Goal: Task Accomplishment & Management: Manage account settings

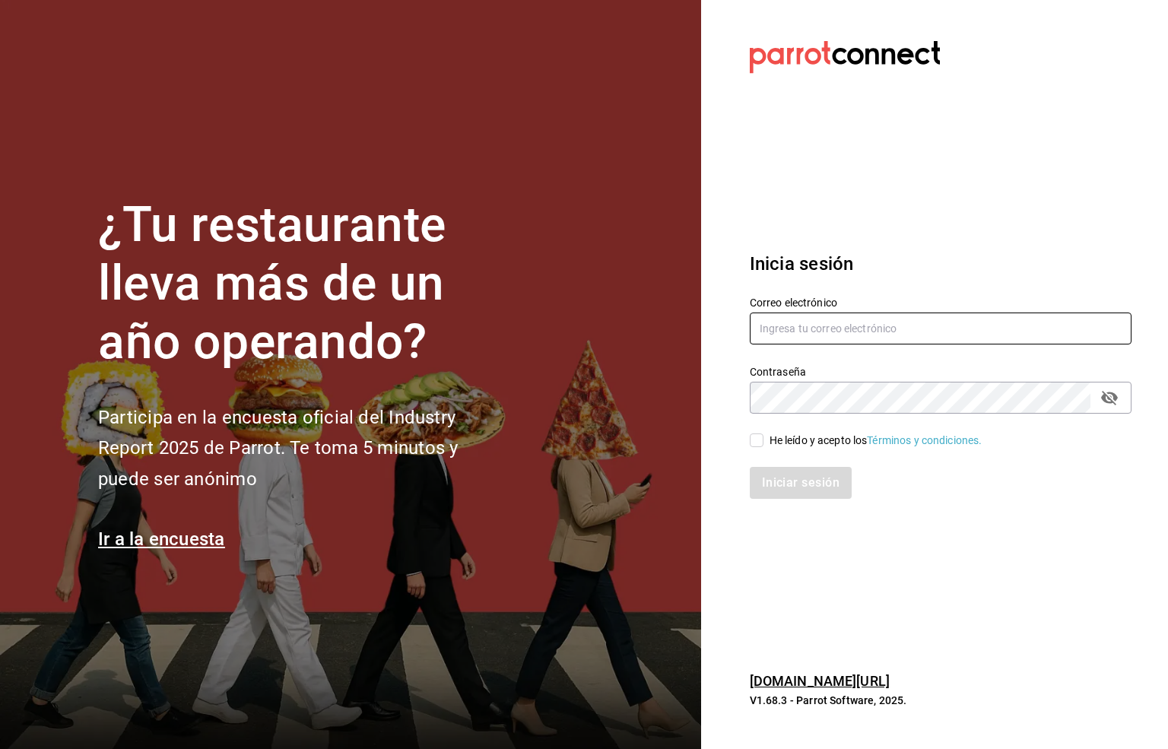
click at [781, 329] on input "text" at bounding box center [941, 328] width 382 height 32
type input "mirna123@gmail.com"
click at [751, 441] on input "He leído y acepto los Términos y condiciones." at bounding box center [757, 440] width 14 height 14
checkbox input "true"
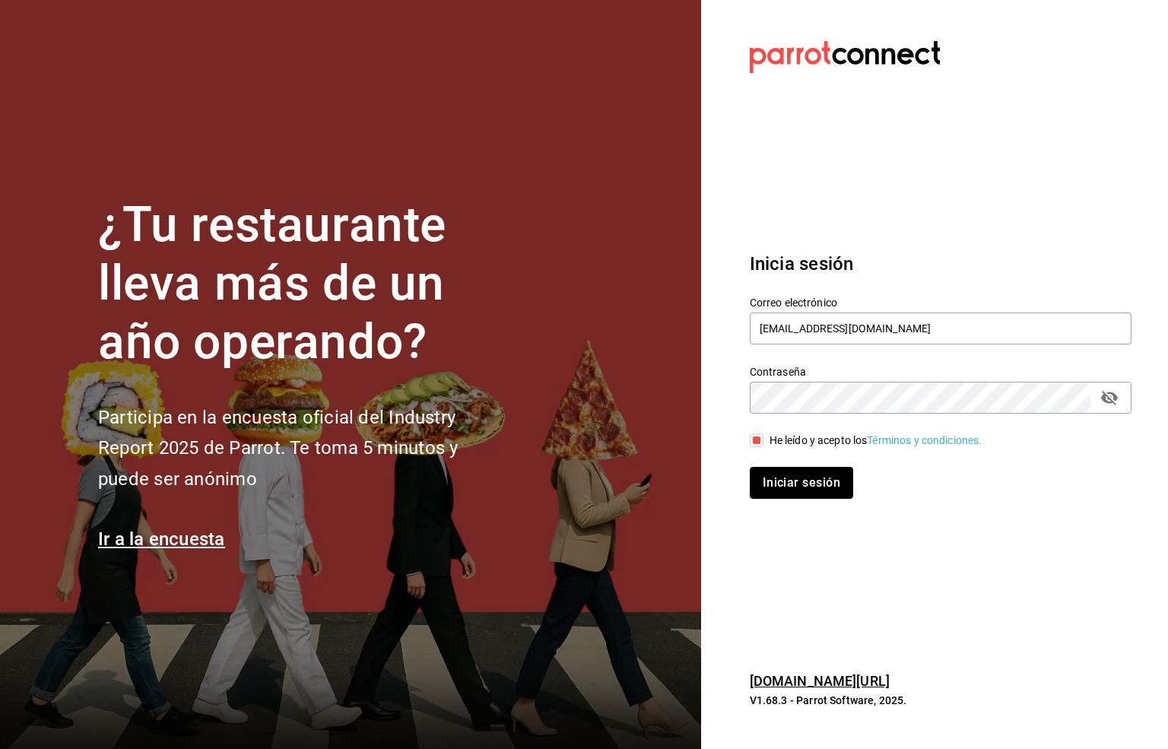
click at [797, 489] on button "Iniciar sesión" at bounding box center [801, 483] width 103 height 32
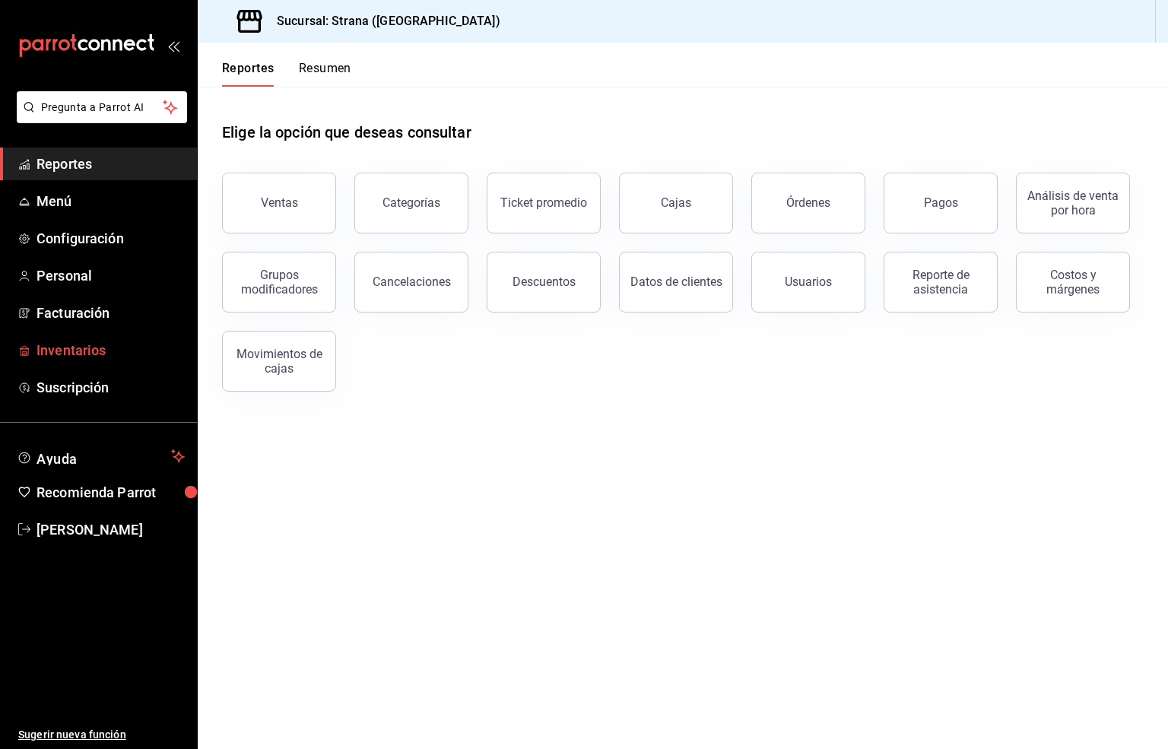
click at [60, 347] on span "Inventarios" at bounding box center [110, 350] width 148 height 21
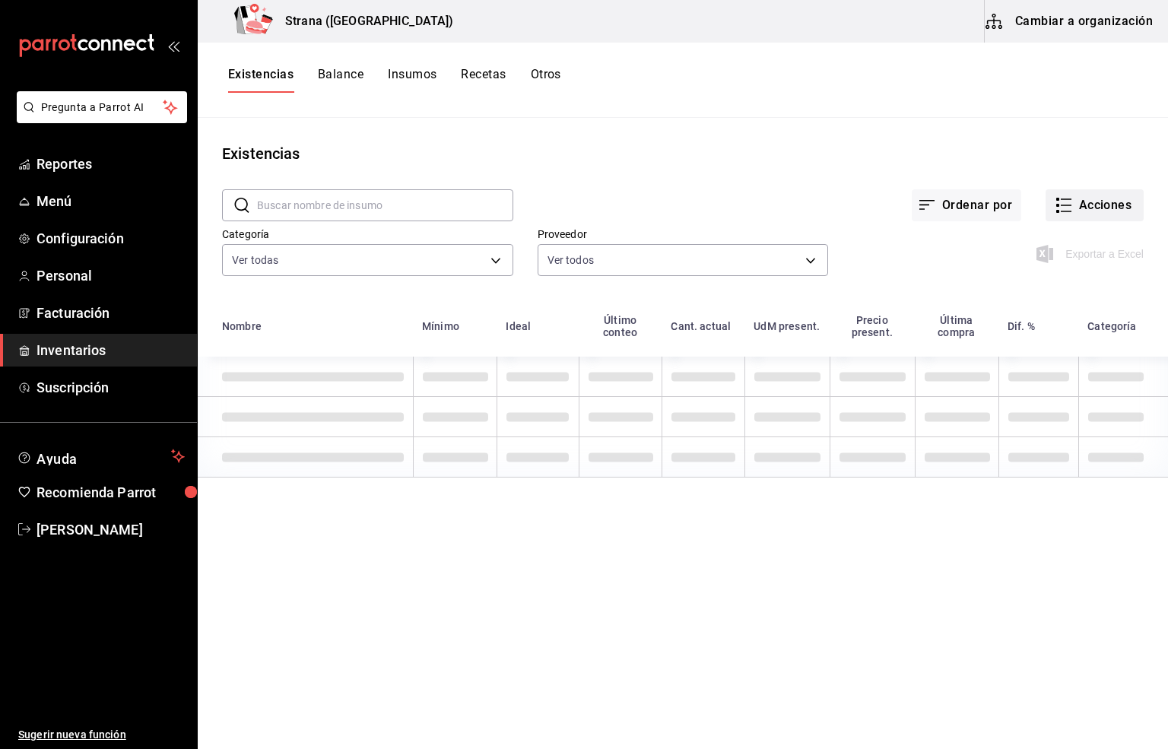
click at [1108, 204] on button "Acciones" at bounding box center [1094, 205] width 98 height 32
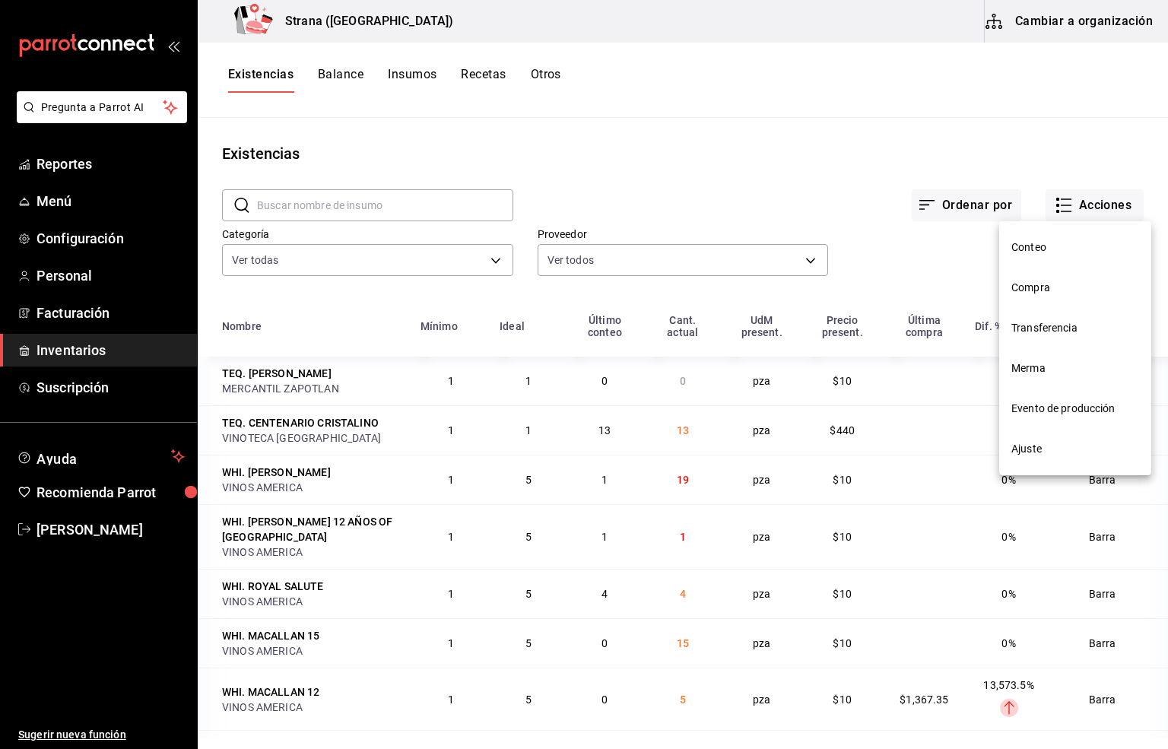
click at [1035, 292] on span "Compra" at bounding box center [1075, 288] width 128 height 16
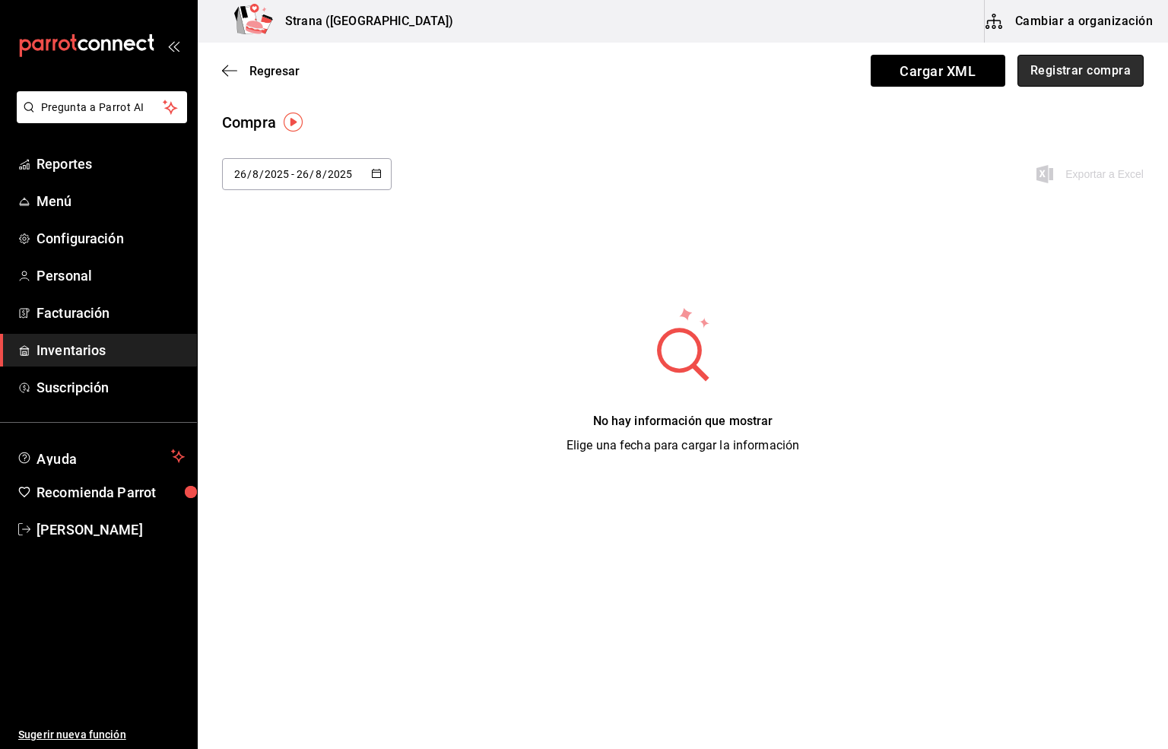
click at [1082, 65] on button "Registrar compra" at bounding box center [1080, 71] width 126 height 32
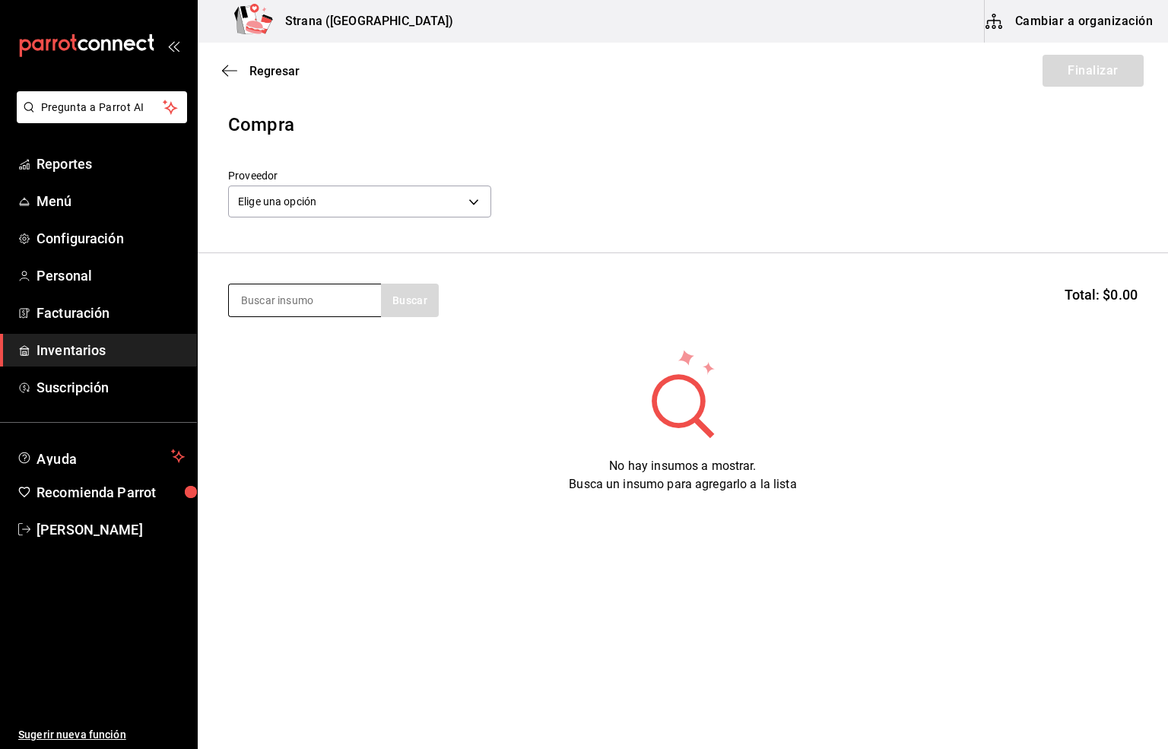
click at [274, 301] on input at bounding box center [305, 300] width 152 height 32
type input "[PERSON_NAME]"
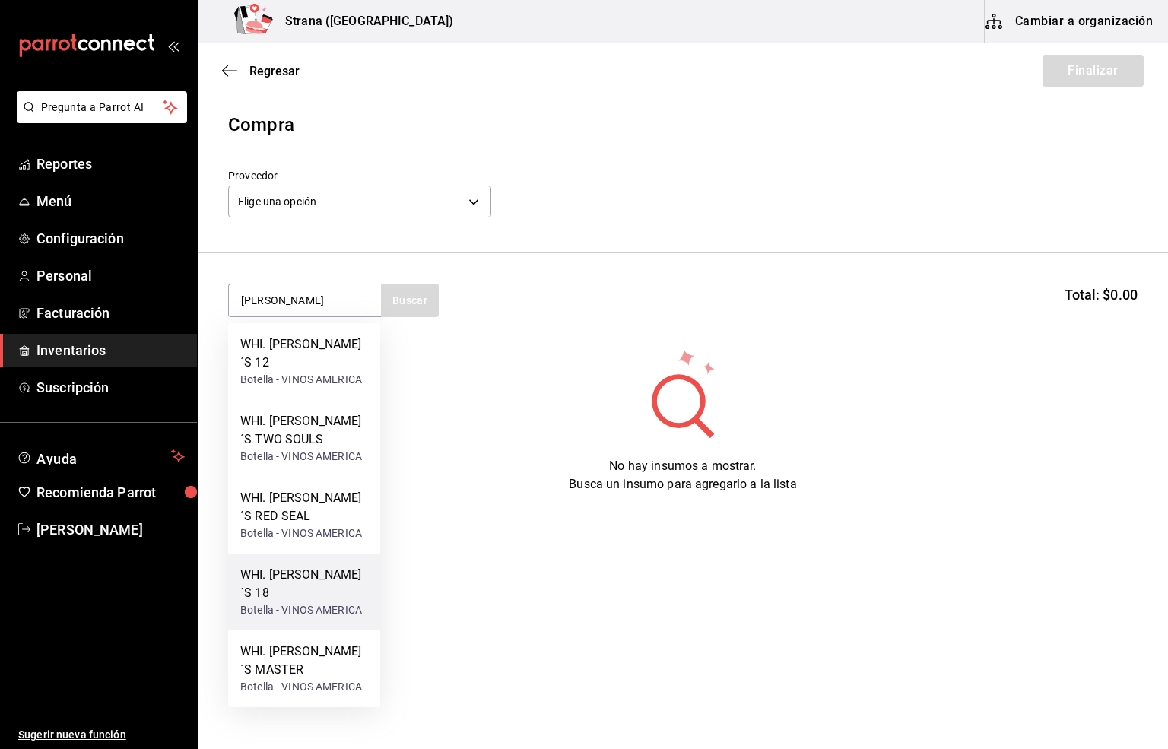
click at [295, 587] on div "WHI. [PERSON_NAME]´S 18" at bounding box center [304, 584] width 128 height 36
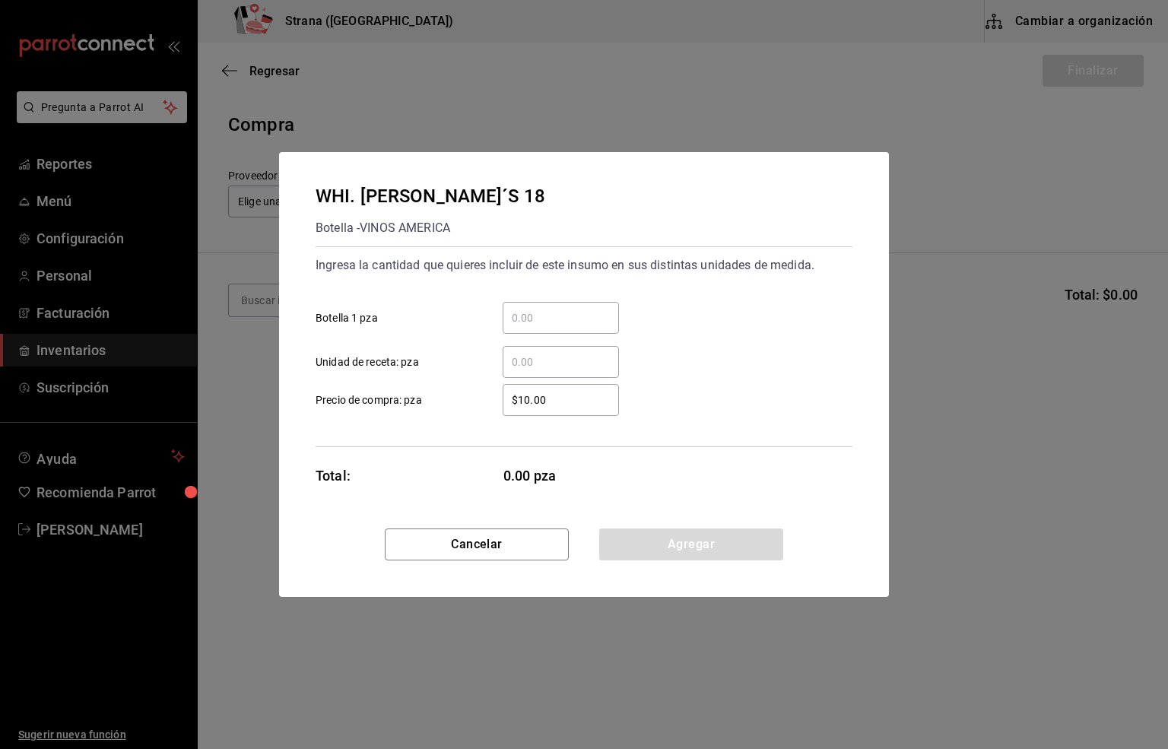
click at [518, 311] on input "​ Botella 1 pza" at bounding box center [560, 318] width 116 height 18
type input "3"
drag, startPoint x: 559, startPoint y: 404, endPoint x: 474, endPoint y: 390, distance: 85.6
click at [471, 390] on label "$10.00 ​ Precio de compra: pza" at bounding box center [466, 400] width 303 height 32
type input "$0.01"
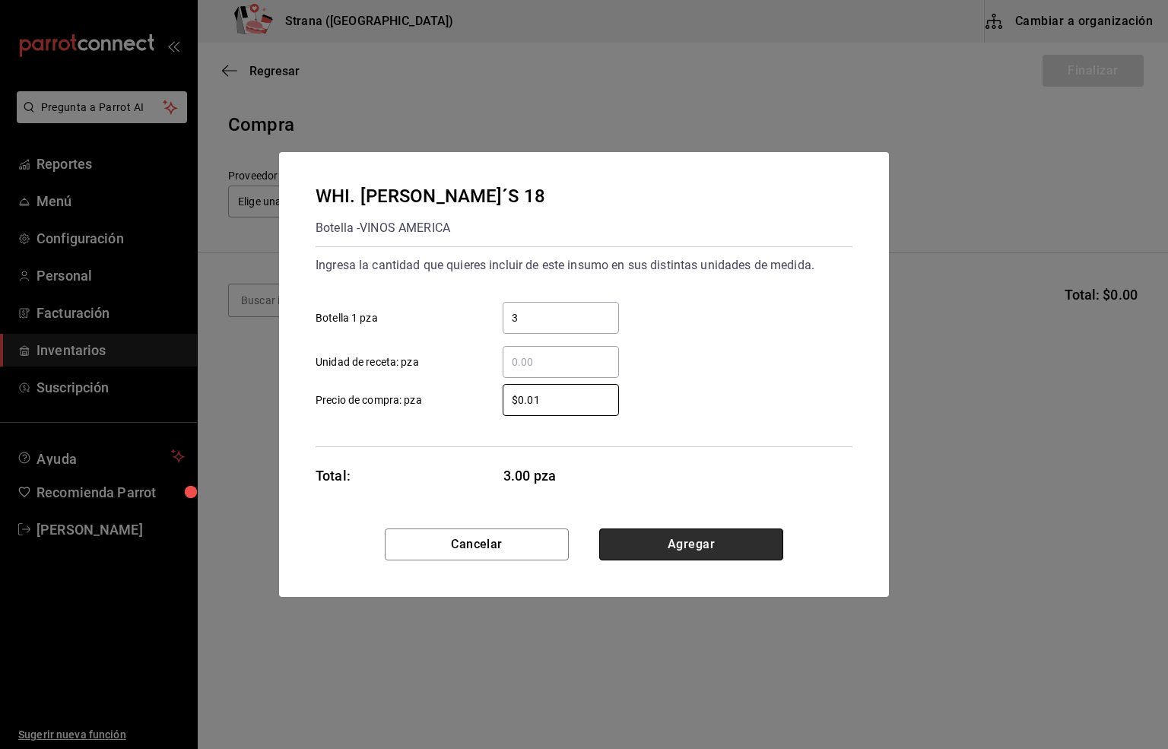
click at [694, 550] on button "Agregar" at bounding box center [691, 544] width 184 height 32
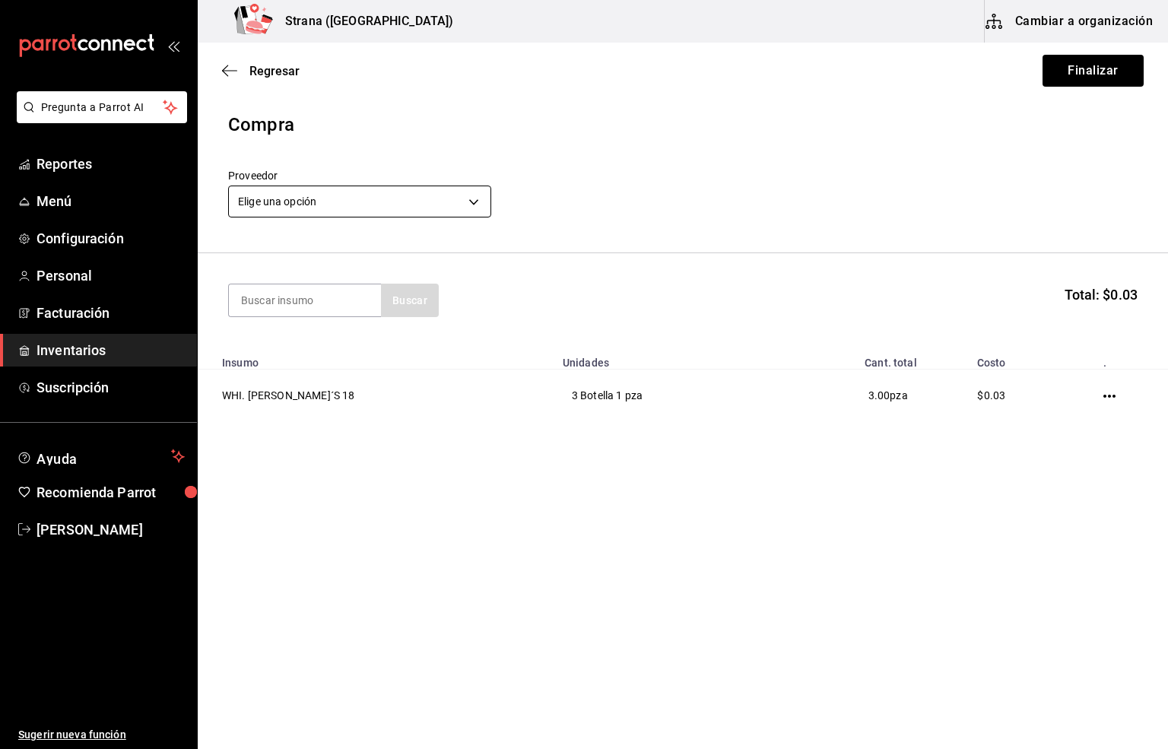
click at [287, 185] on body "Pregunta a Parrot AI Reportes Menú Configuración Personal Facturación Inventari…" at bounding box center [584, 331] width 1168 height 663
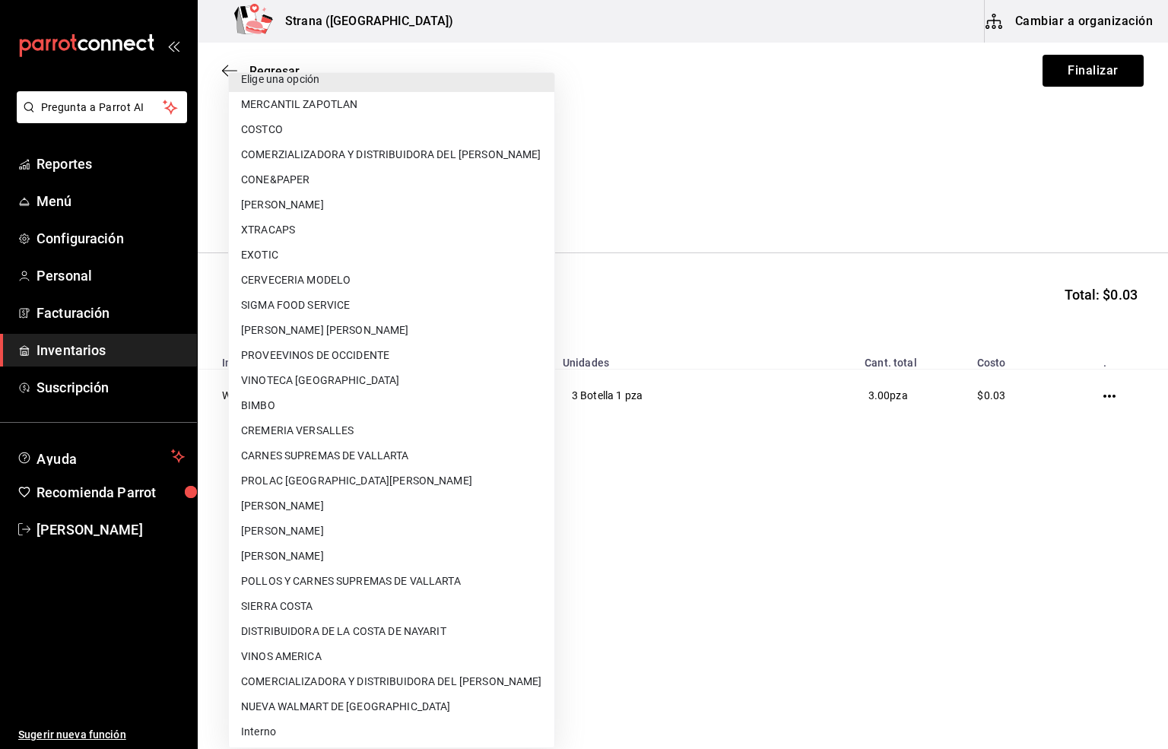
scroll to position [16, 0]
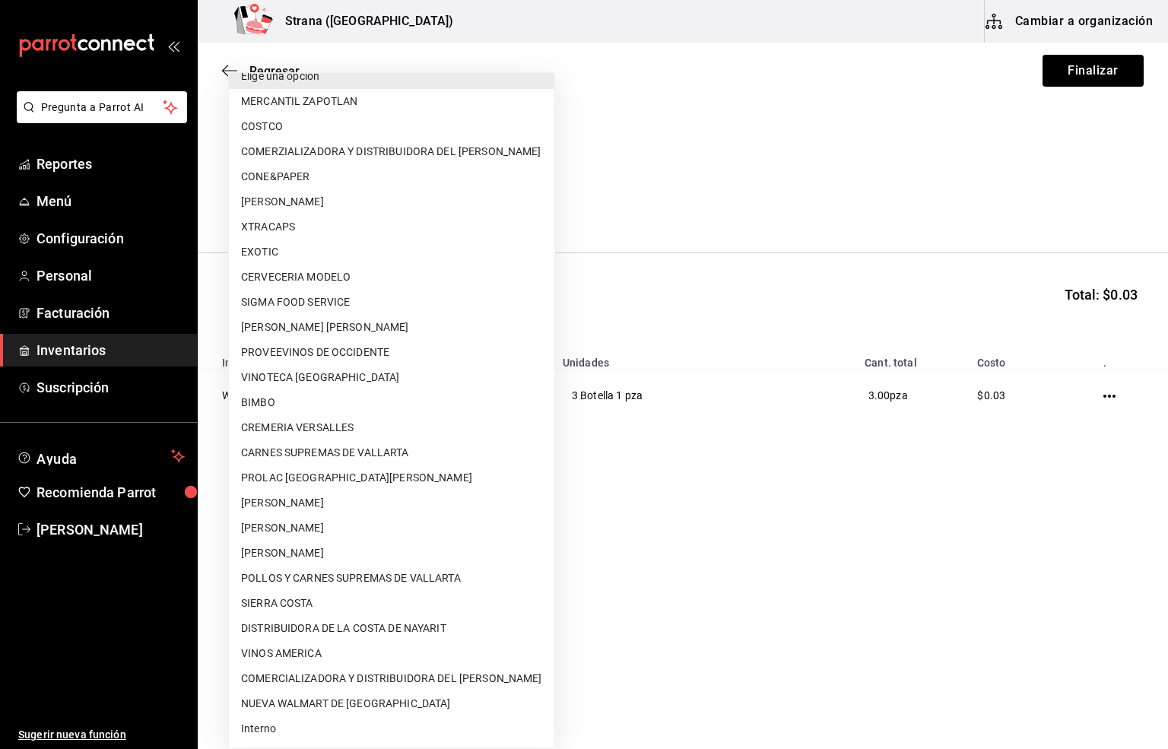
click at [245, 731] on li "Interno" at bounding box center [391, 728] width 325 height 25
type input "8f59523e-768f-4f75-81e2-699d8d2926c5"
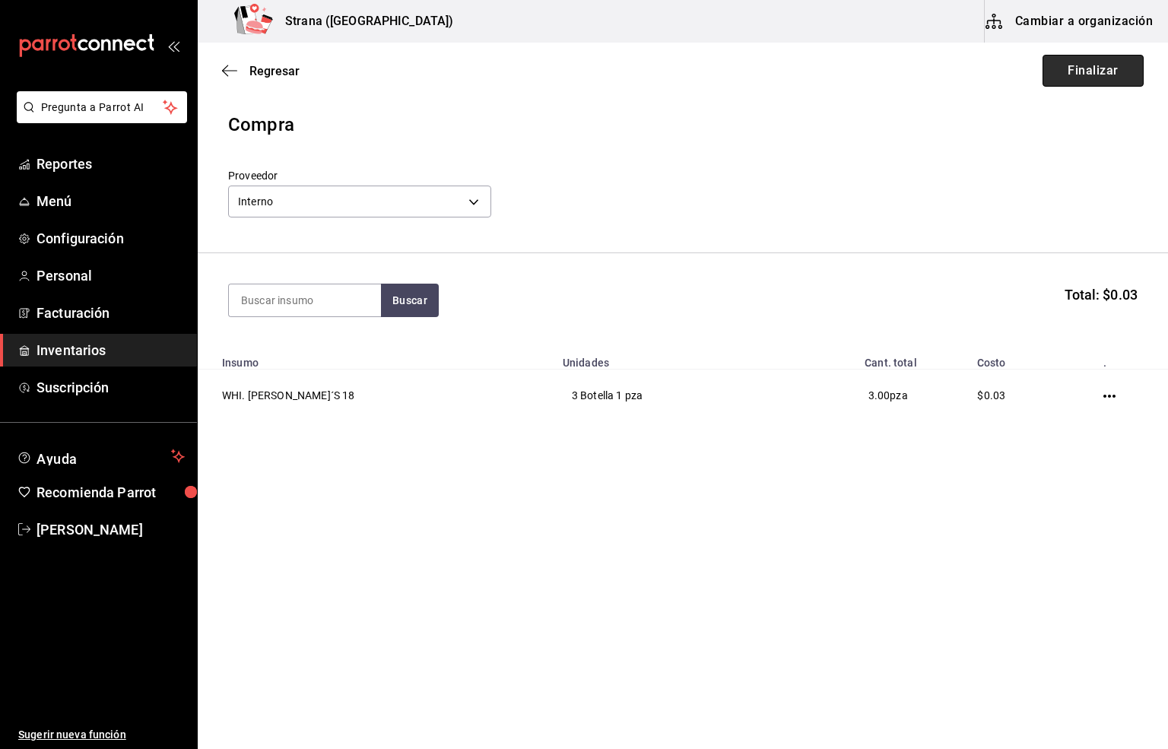
click at [1093, 66] on button "Finalizar" at bounding box center [1092, 71] width 101 height 32
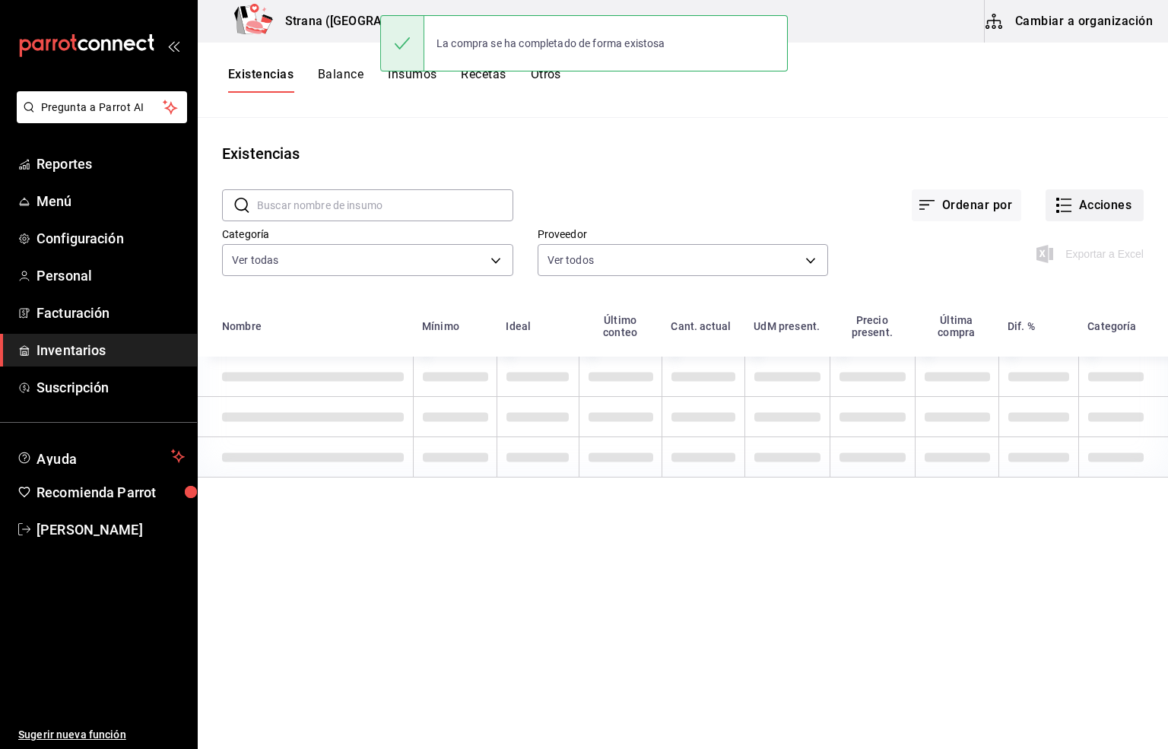
click at [1083, 198] on button "Acciones" at bounding box center [1094, 205] width 98 height 32
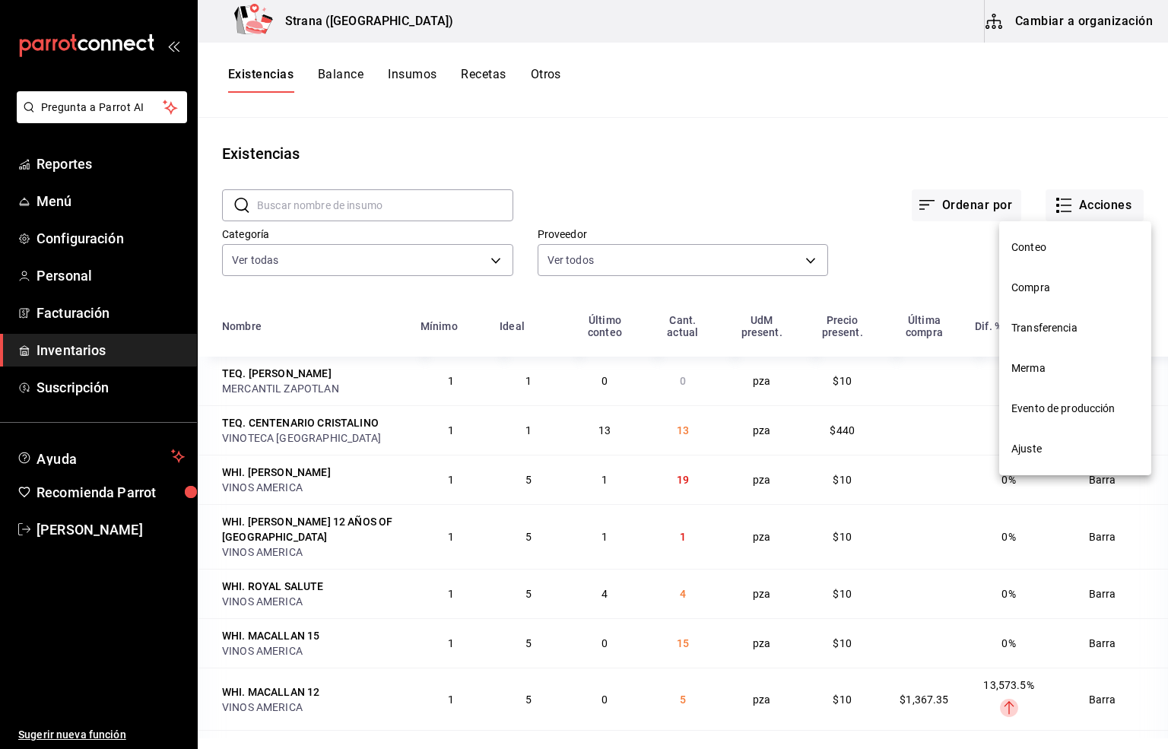
click at [1031, 287] on span "Compra" at bounding box center [1075, 288] width 128 height 16
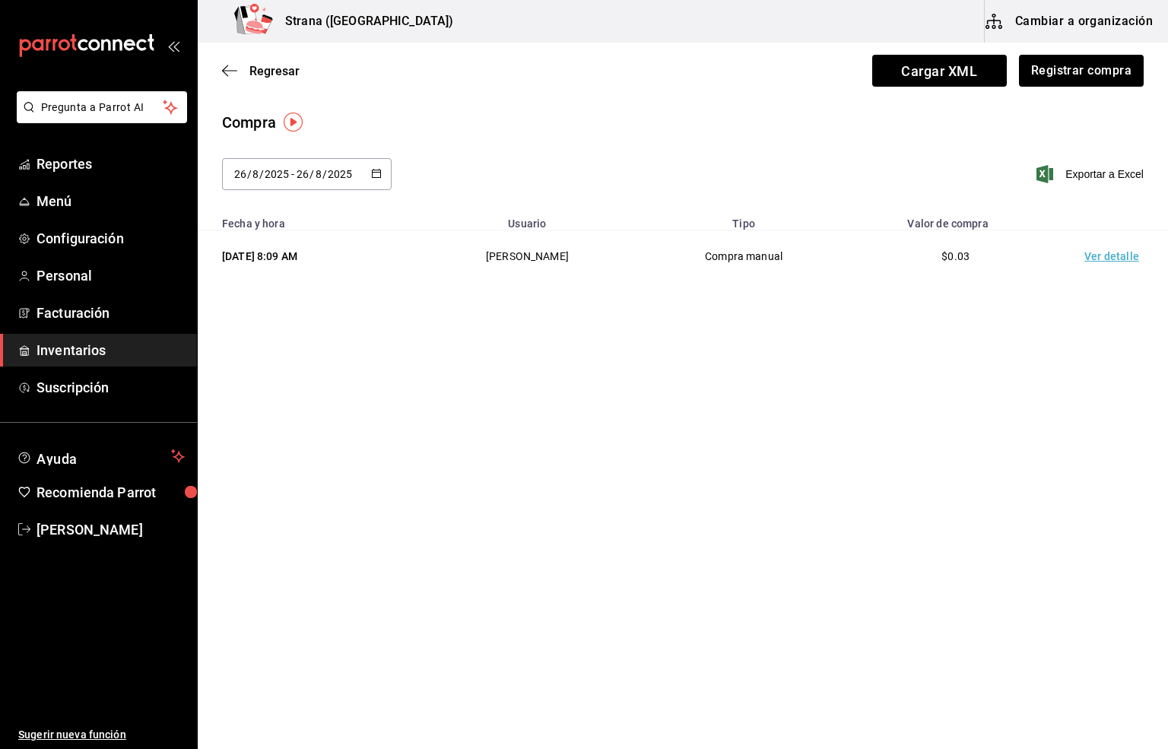
click at [1106, 258] on td "Ver detalle" at bounding box center [1114, 256] width 106 height 52
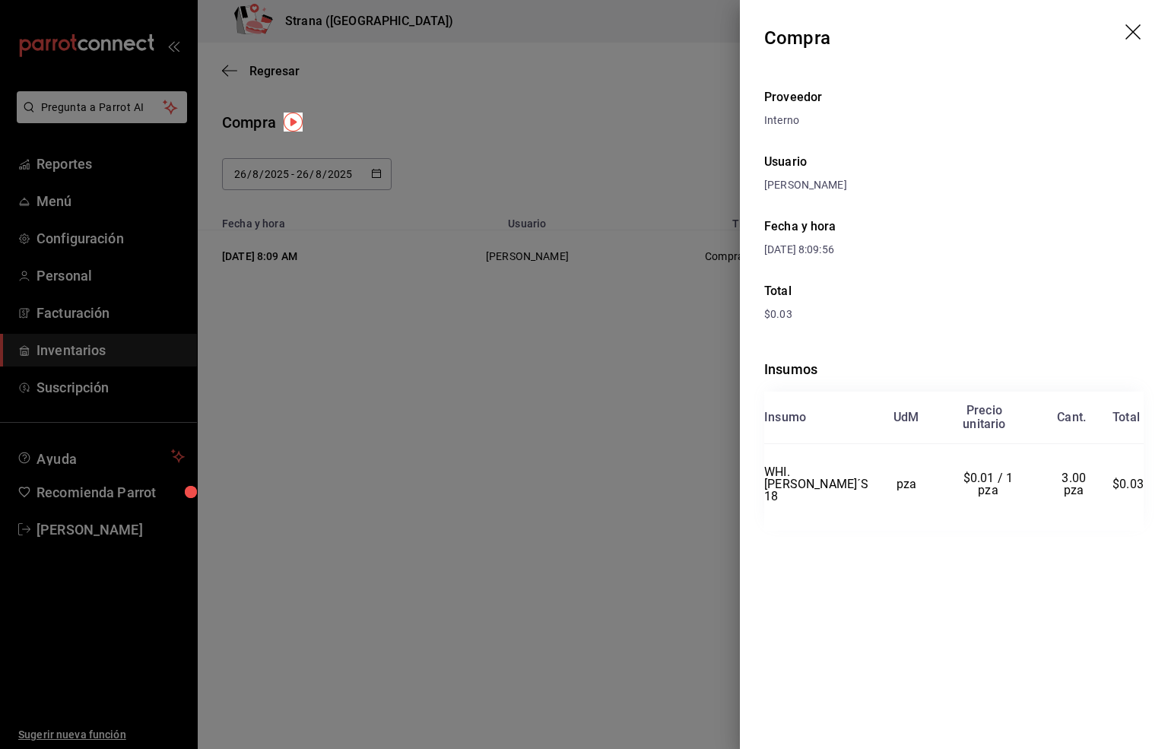
click at [1129, 27] on icon "drag" at bounding box center [1132, 31] width 15 height 15
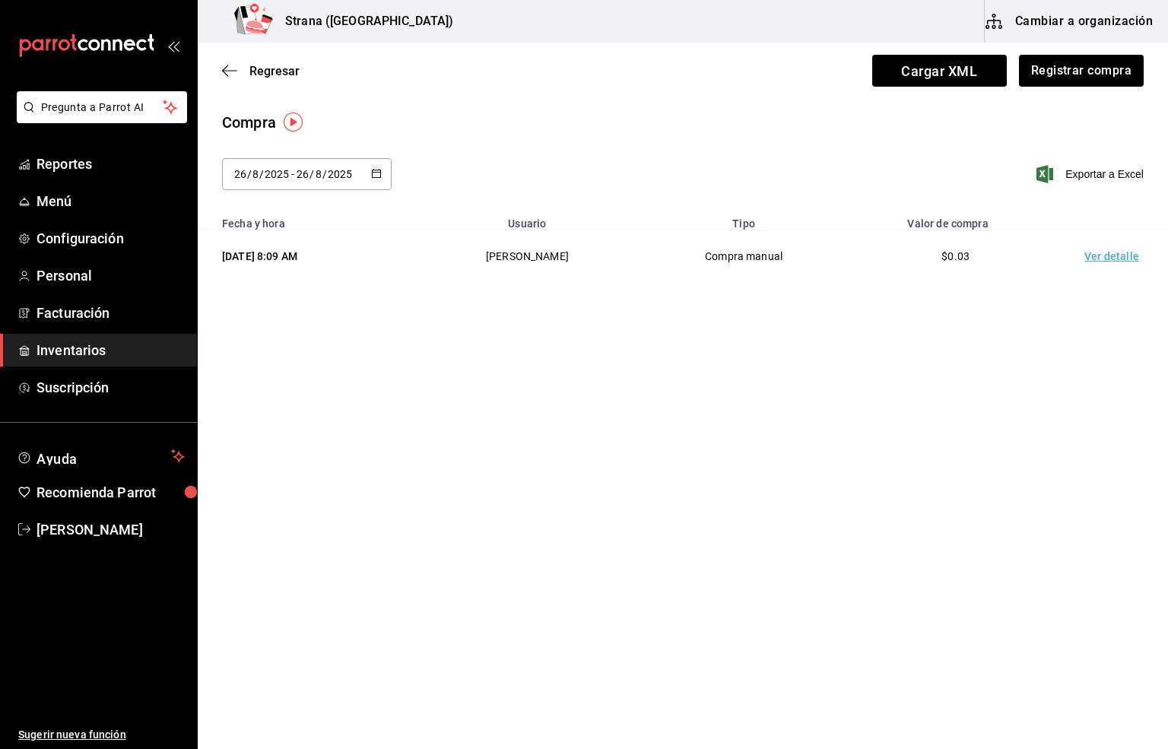
click at [67, 345] on span "Inventarios" at bounding box center [110, 350] width 148 height 21
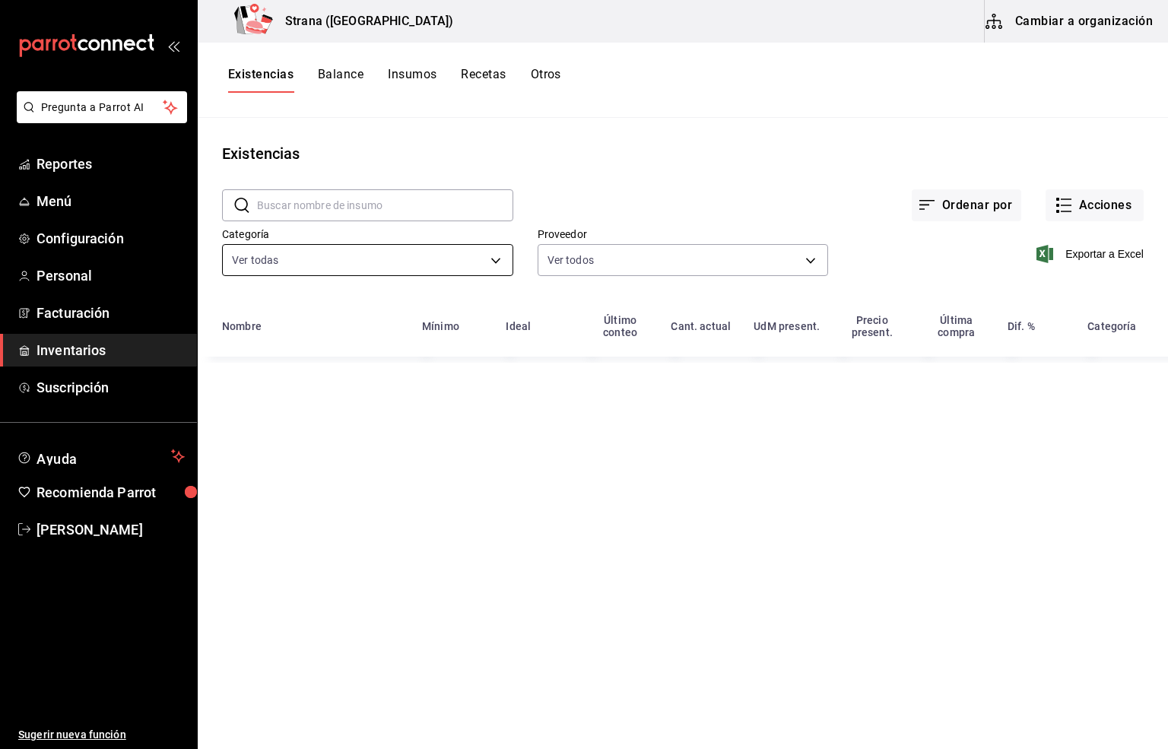
click at [302, 258] on body "Pregunta a Parrot AI Reportes Menú Configuración Personal Facturación Inventari…" at bounding box center [584, 369] width 1168 height 738
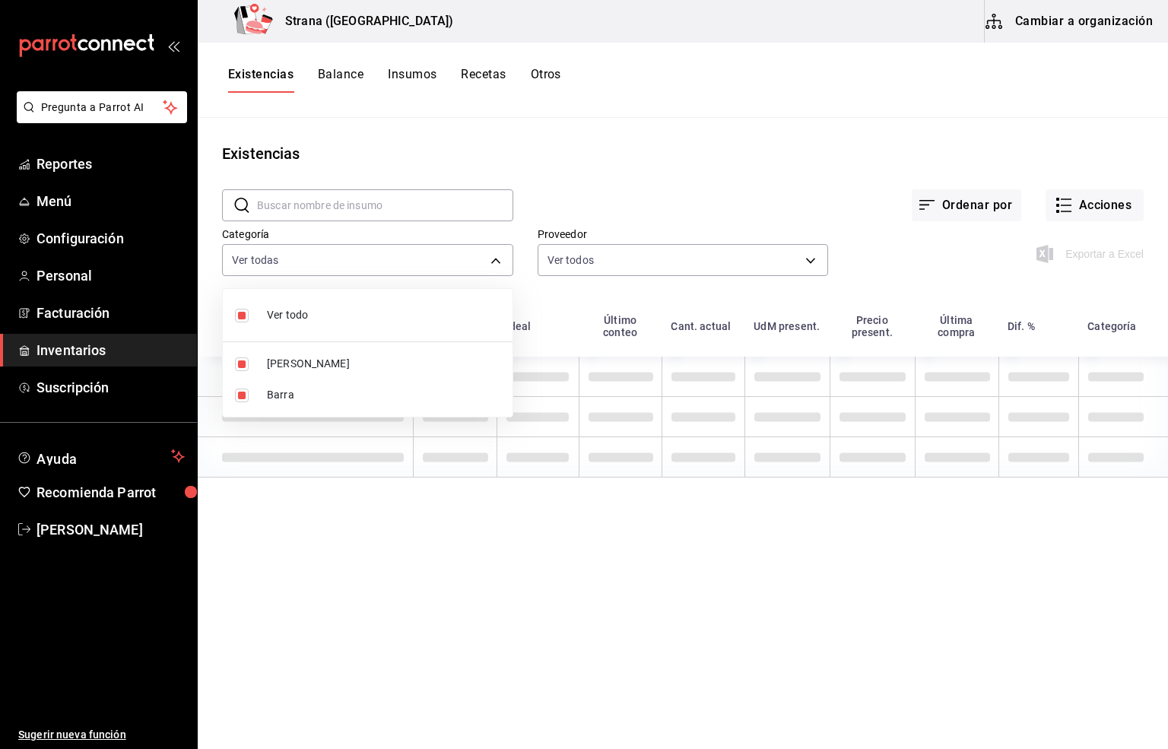
click at [265, 395] on li "Barra" at bounding box center [368, 394] width 290 height 31
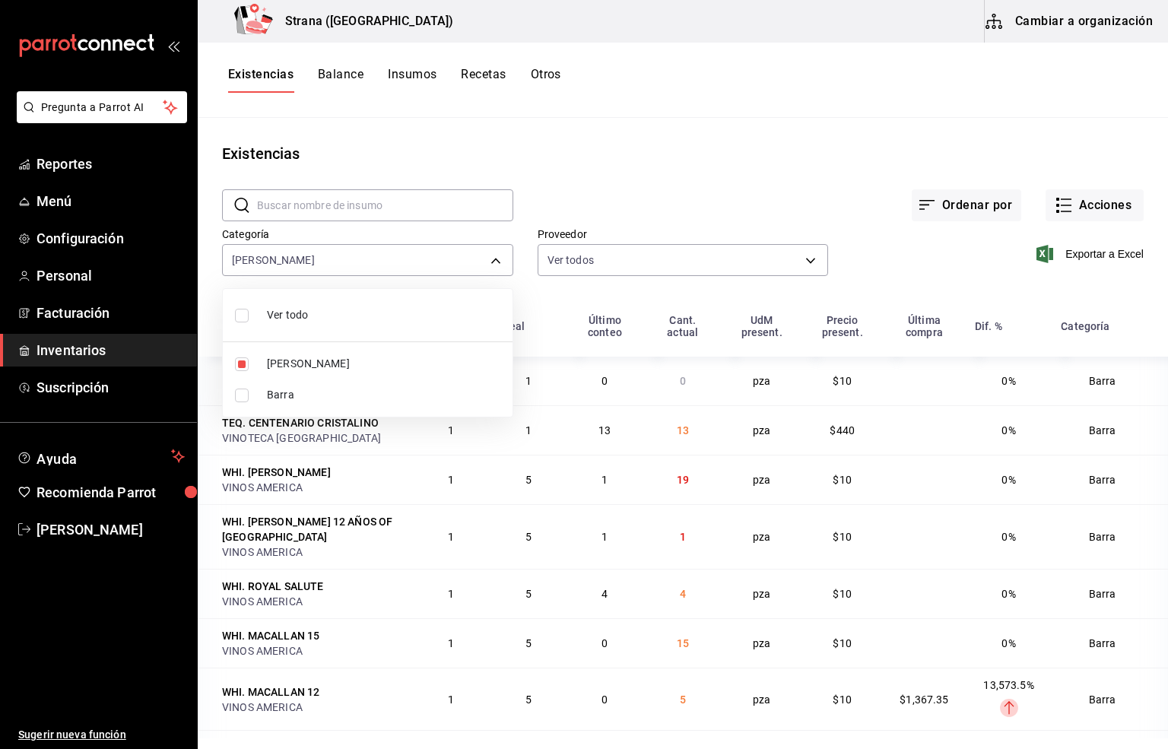
type input "b11263f3-316c-490f-b5ca-428fcbb9defe"
checkbox input "false"
click at [269, 78] on div at bounding box center [584, 374] width 1168 height 749
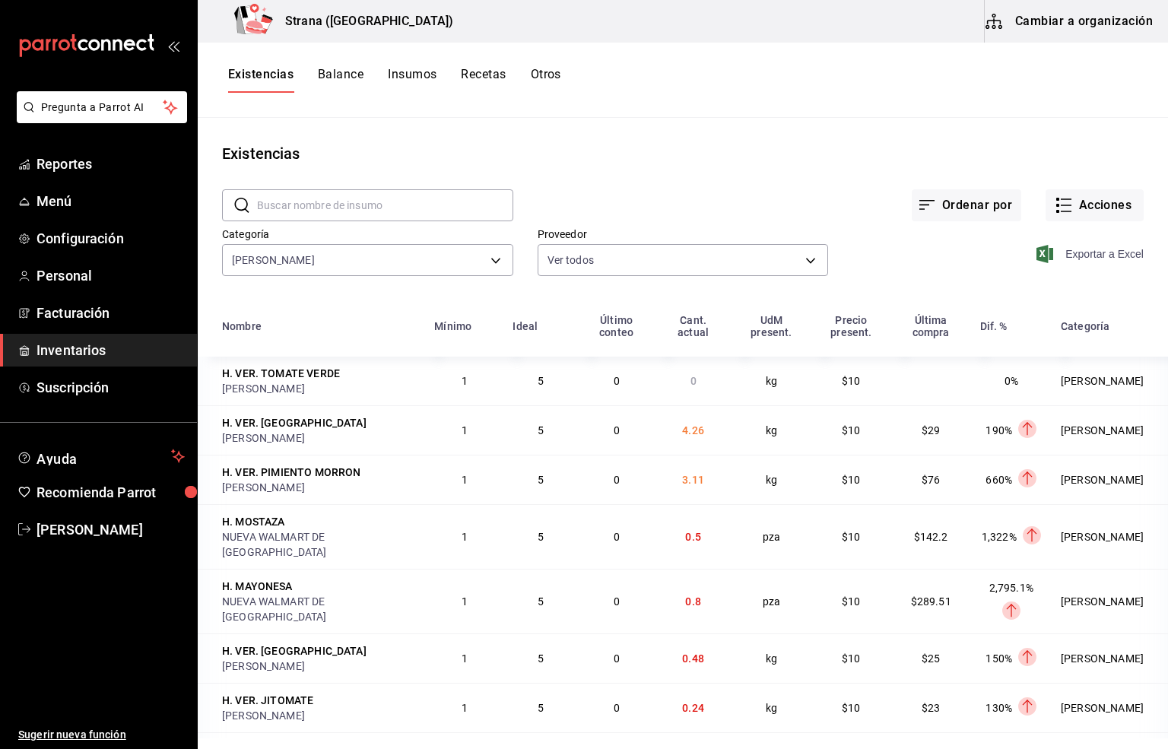
click at [1082, 258] on span "Exportar a Excel" at bounding box center [1091, 254] width 104 height 18
drag, startPoint x: 75, startPoint y: 347, endPoint x: 411, endPoint y: 408, distance: 341.6
click at [75, 347] on span "Inventarios" at bounding box center [110, 350] width 148 height 21
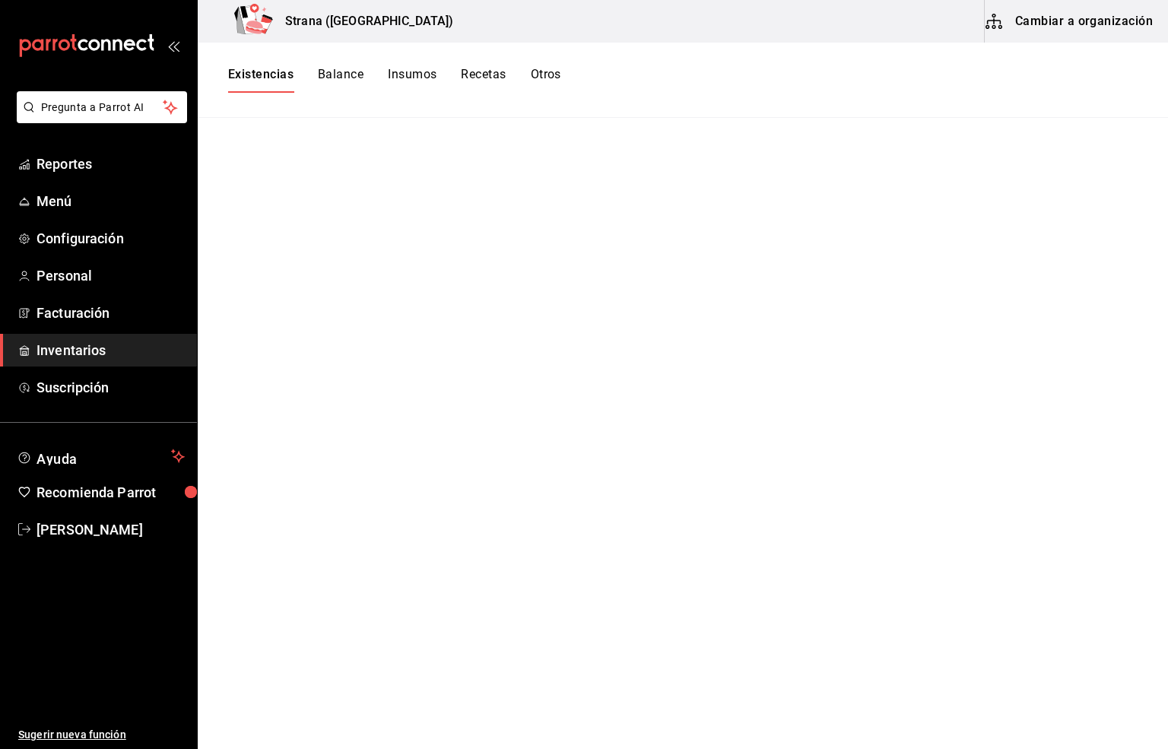
click at [245, 67] on button "Existencias" at bounding box center [260, 80] width 65 height 26
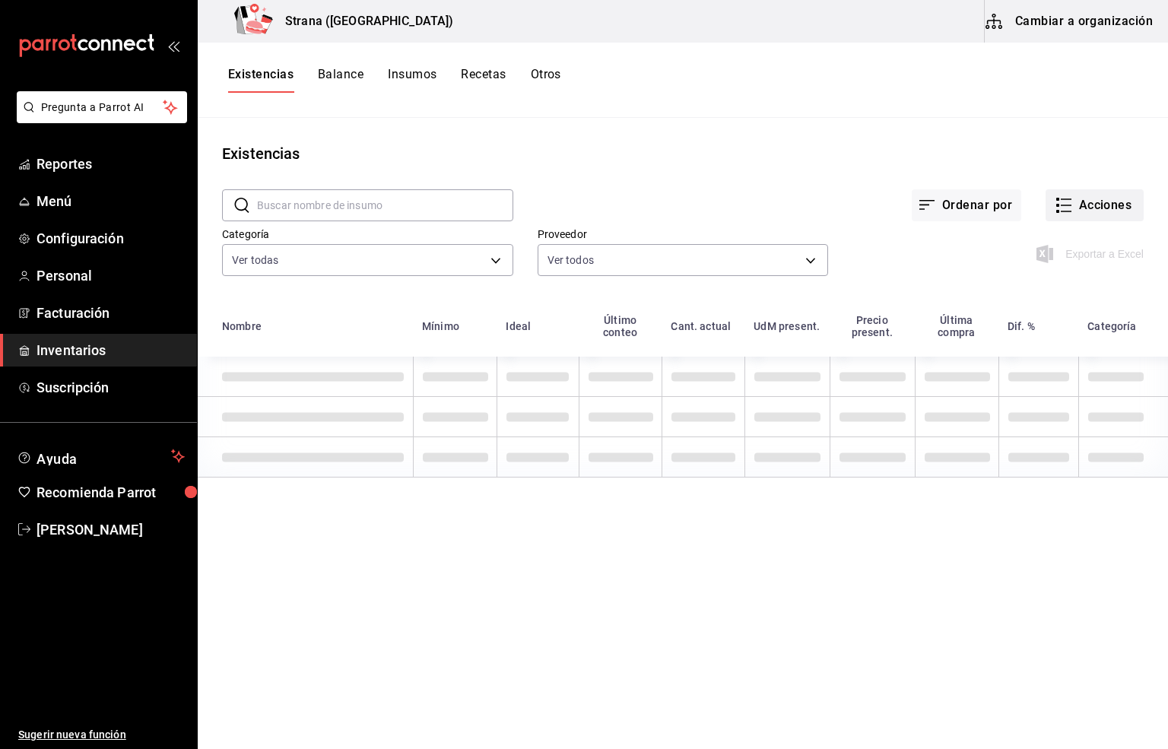
click at [1095, 203] on button "Acciones" at bounding box center [1094, 205] width 98 height 32
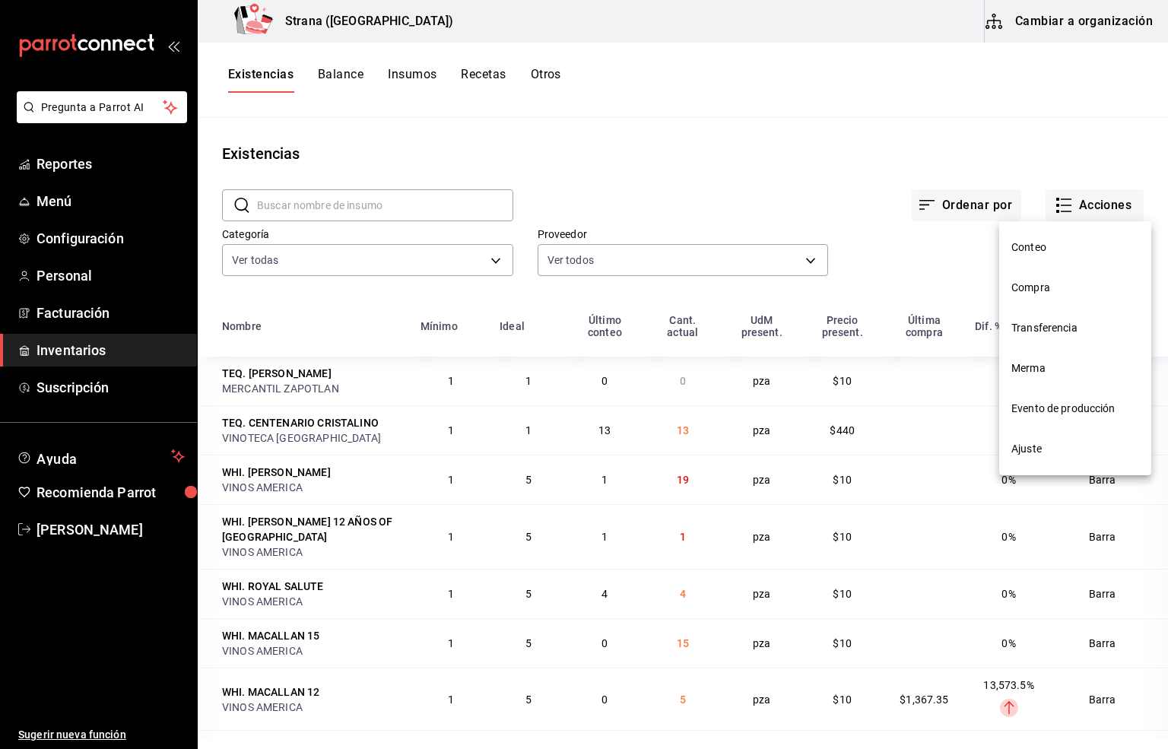
click at [1040, 295] on span "Compra" at bounding box center [1075, 288] width 128 height 16
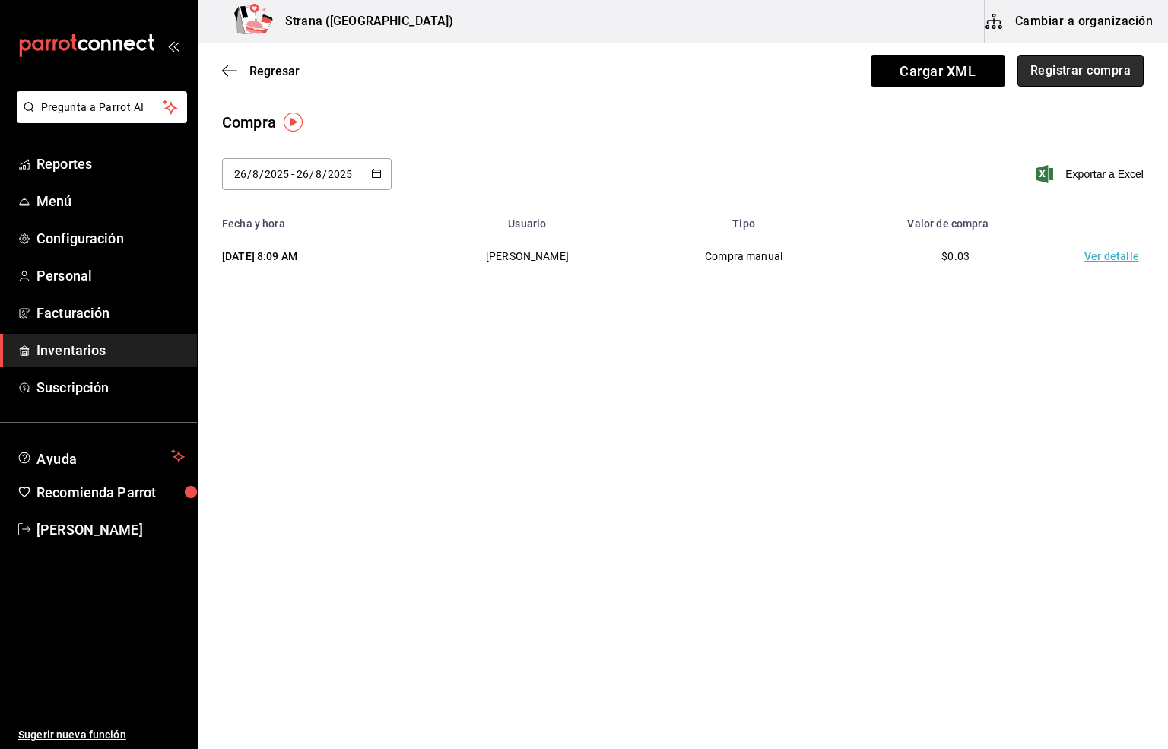
click at [1086, 71] on button "Registrar compra" at bounding box center [1080, 71] width 126 height 32
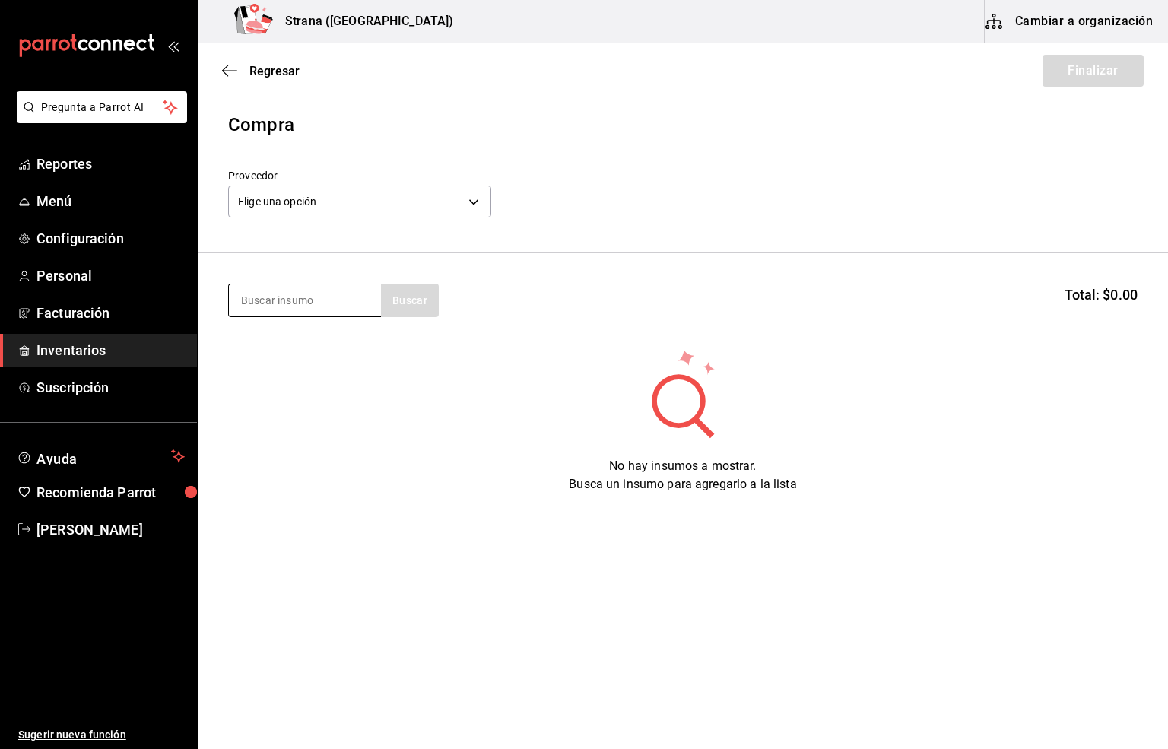
click at [272, 310] on input at bounding box center [305, 300] width 152 height 32
type input "rracher"
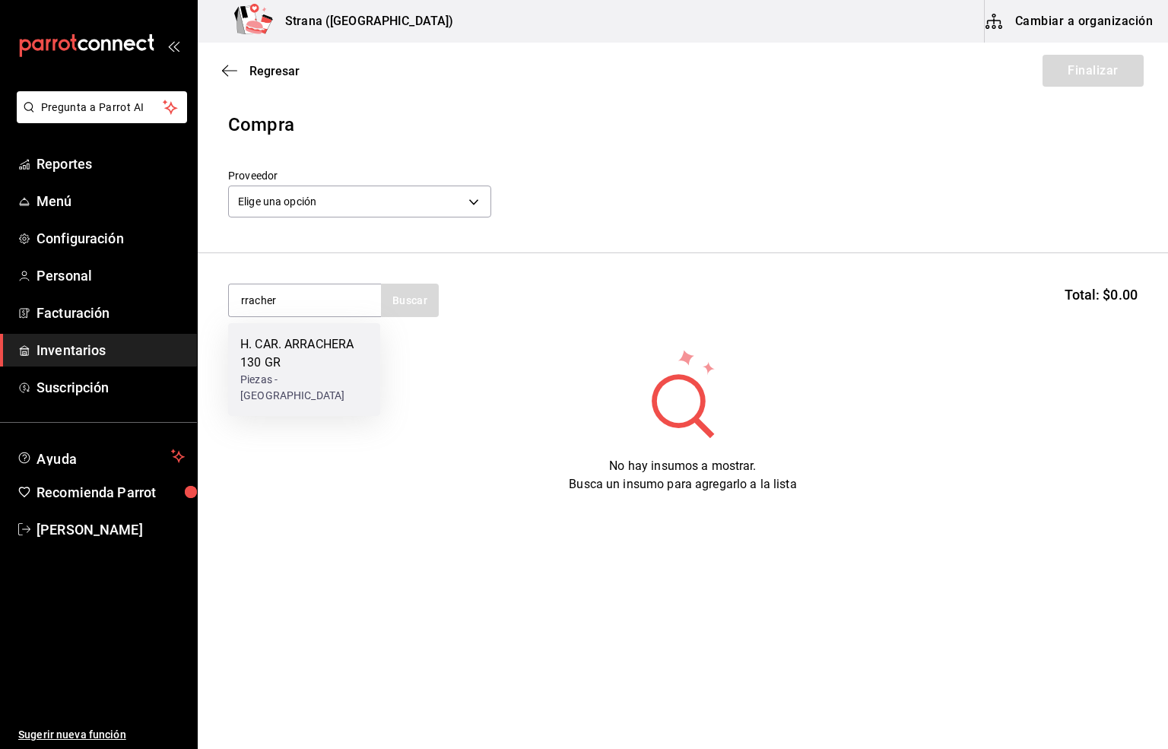
click at [335, 369] on div "H. CAR. ARRACHERA 130 GR" at bounding box center [304, 353] width 128 height 36
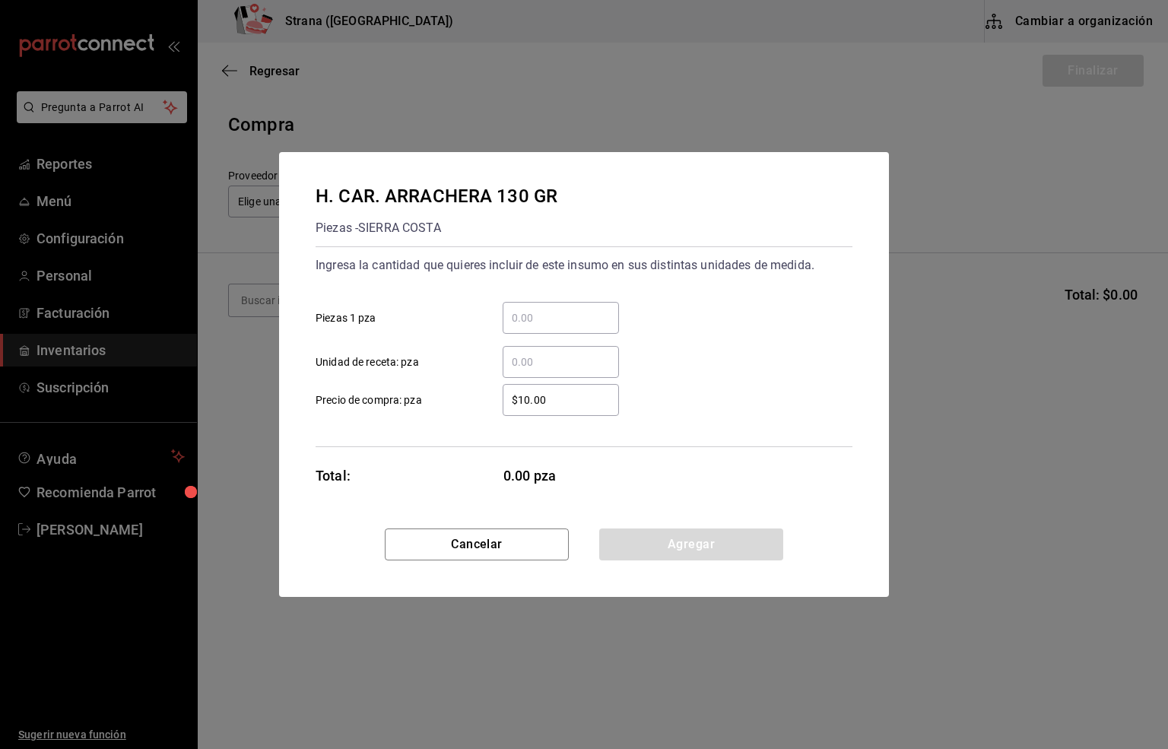
click at [530, 363] on input "​ Unidad de receta: pza" at bounding box center [560, 362] width 116 height 18
type input "59"
drag, startPoint x: 559, startPoint y: 404, endPoint x: 429, endPoint y: 404, distance: 130.0
click at [429, 404] on label "$10.00 ​ Precio de compra: pza" at bounding box center [466, 400] width 303 height 32
type input "$18.19"
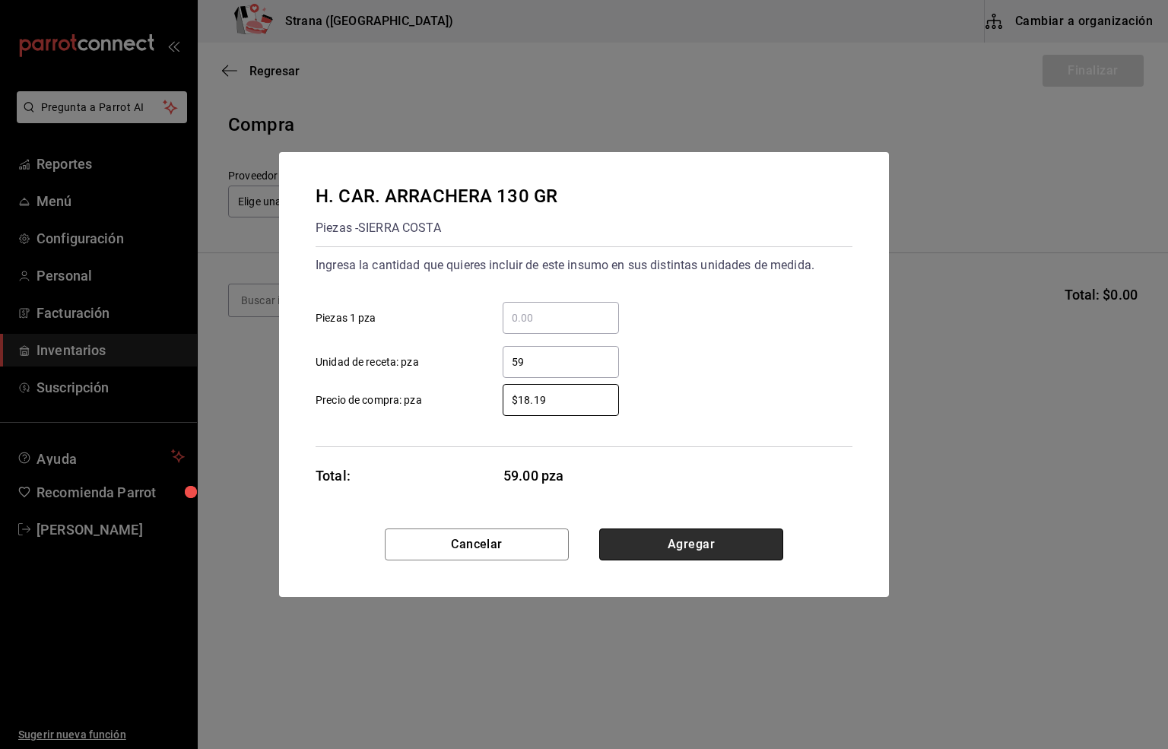
click at [701, 547] on button "Agregar" at bounding box center [691, 544] width 184 height 32
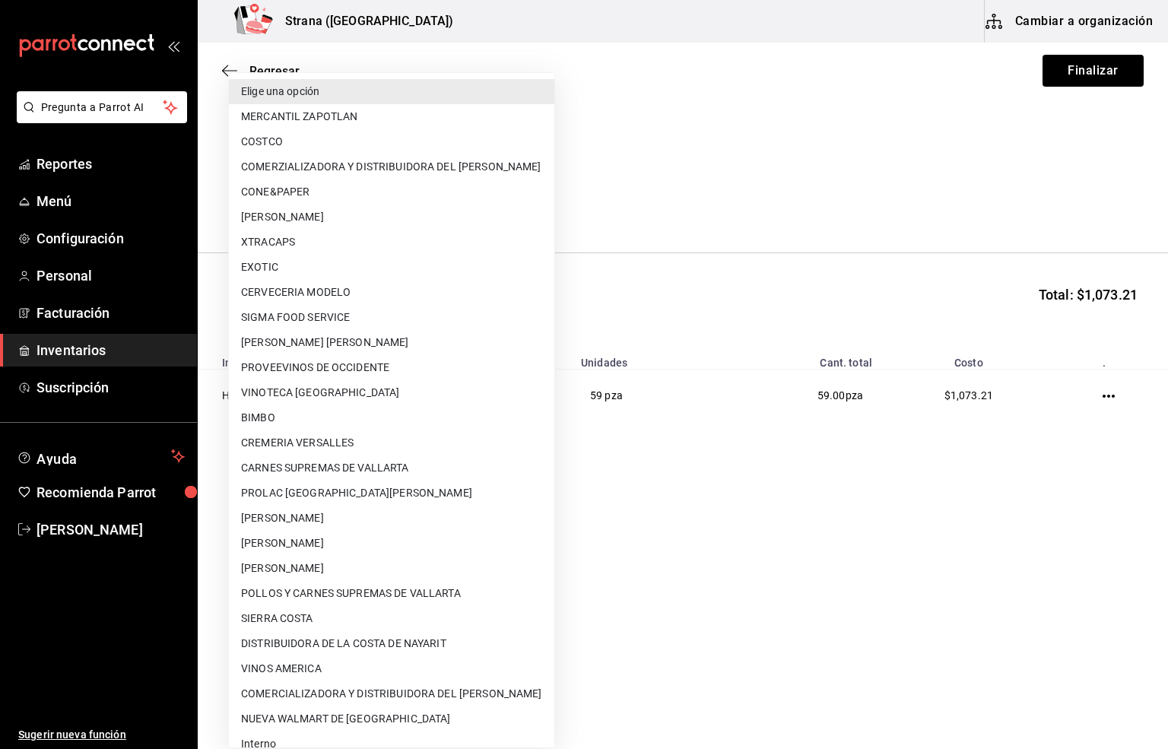
click at [340, 208] on body "Pregunta a Parrot AI Reportes Menú Configuración Personal Facturación Inventari…" at bounding box center [584, 331] width 1168 height 663
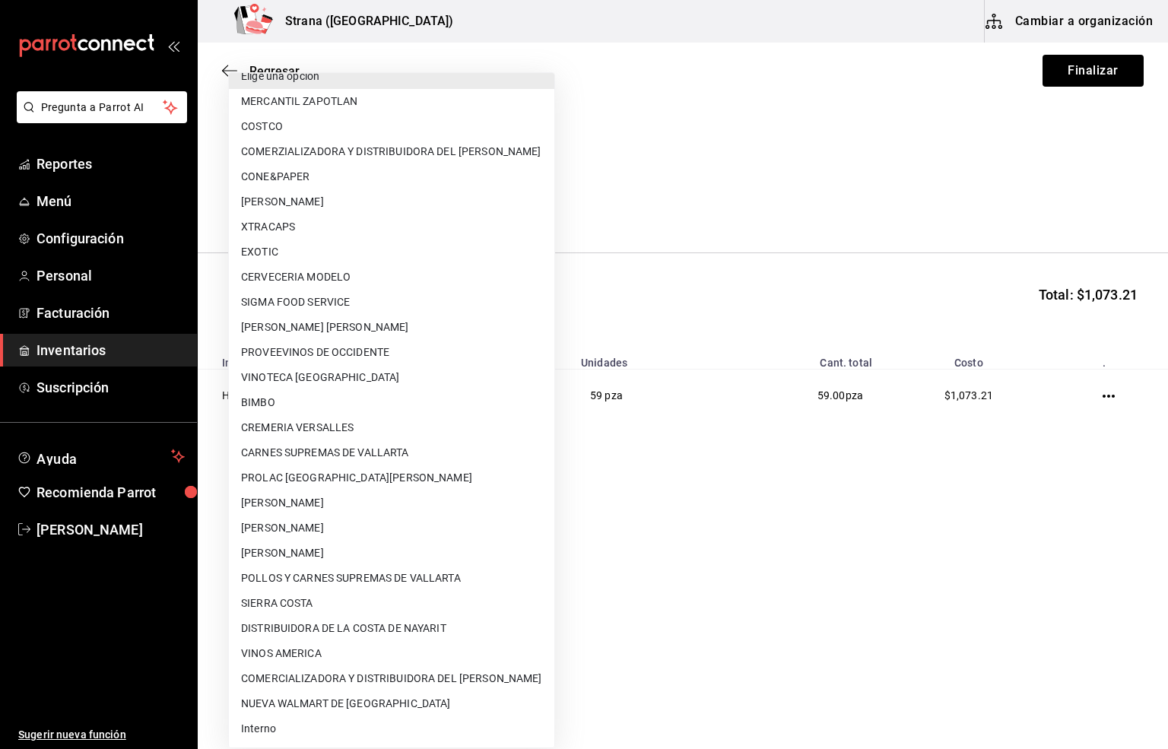
click at [255, 726] on li "Interno" at bounding box center [391, 728] width 325 height 25
type input "8f59523e-768f-4f75-81e2-699d8d2926c5"
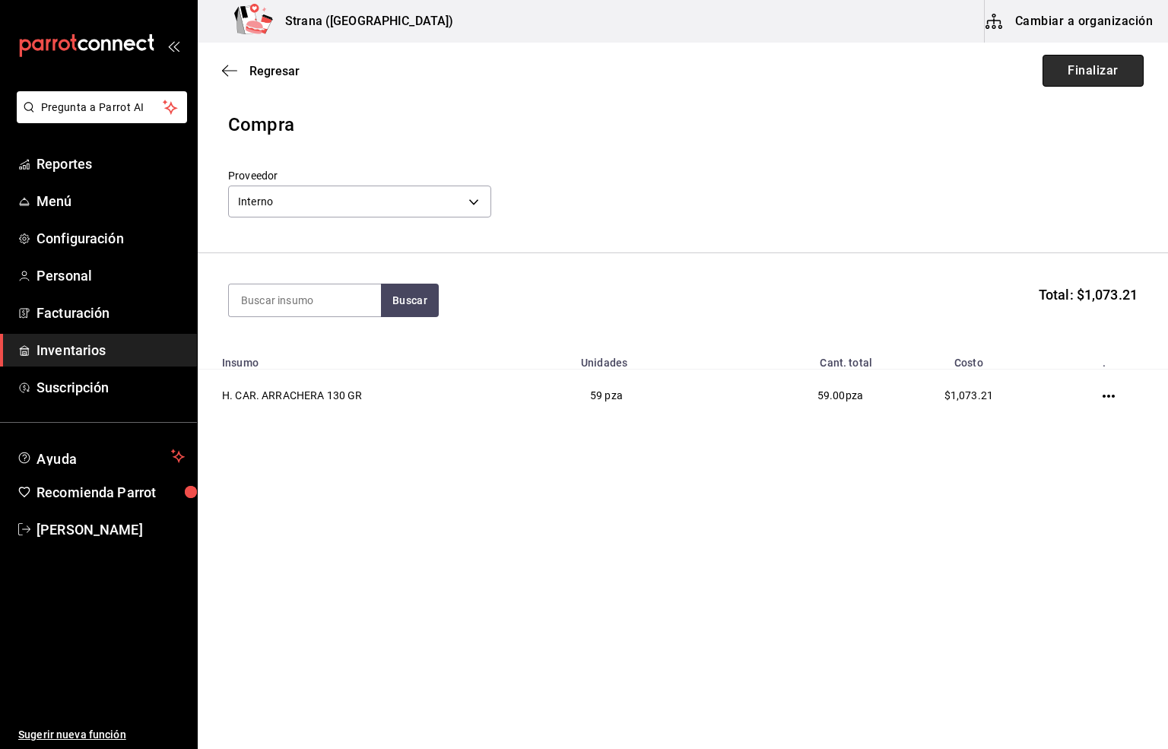
click at [1104, 73] on button "Finalizar" at bounding box center [1092, 71] width 101 height 32
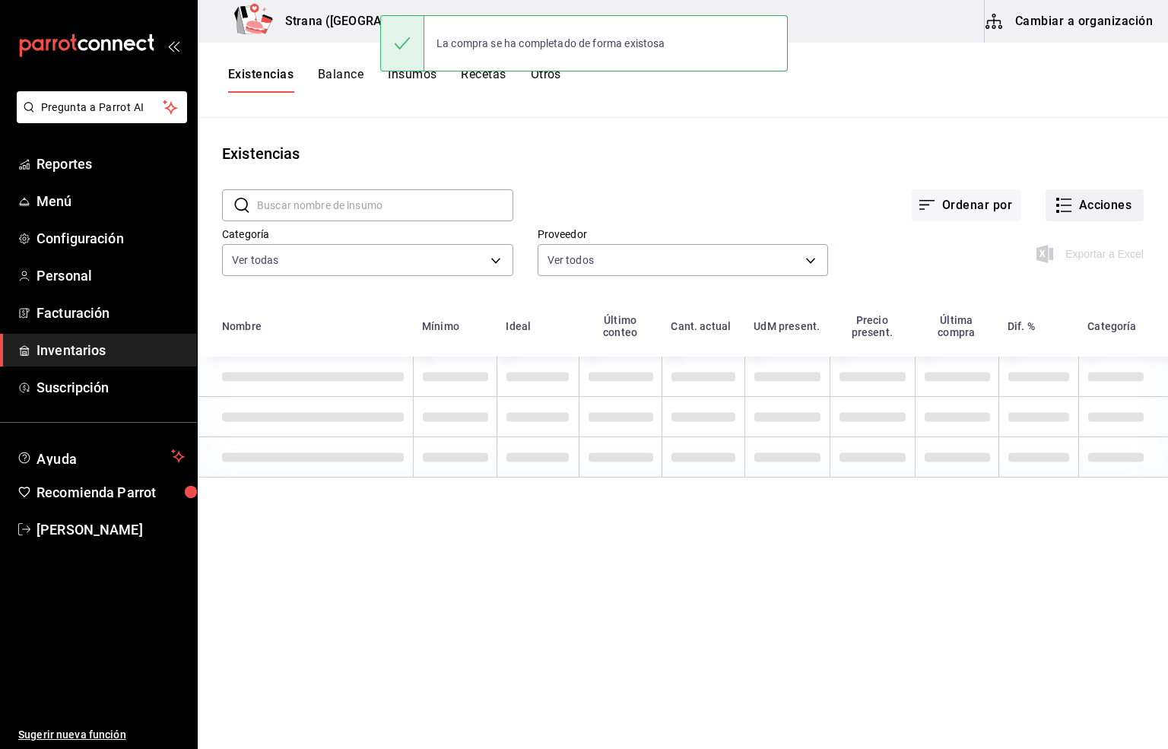
click at [1097, 205] on button "Acciones" at bounding box center [1094, 205] width 98 height 32
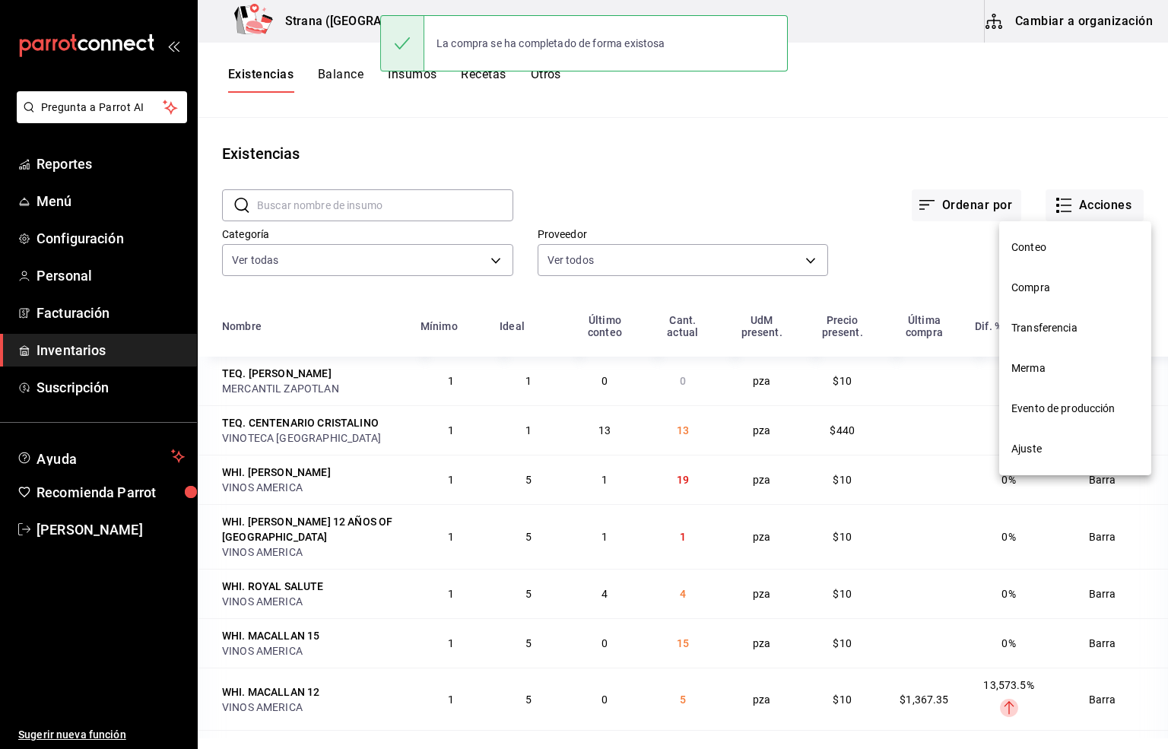
click at [1032, 292] on span "Compra" at bounding box center [1075, 288] width 128 height 16
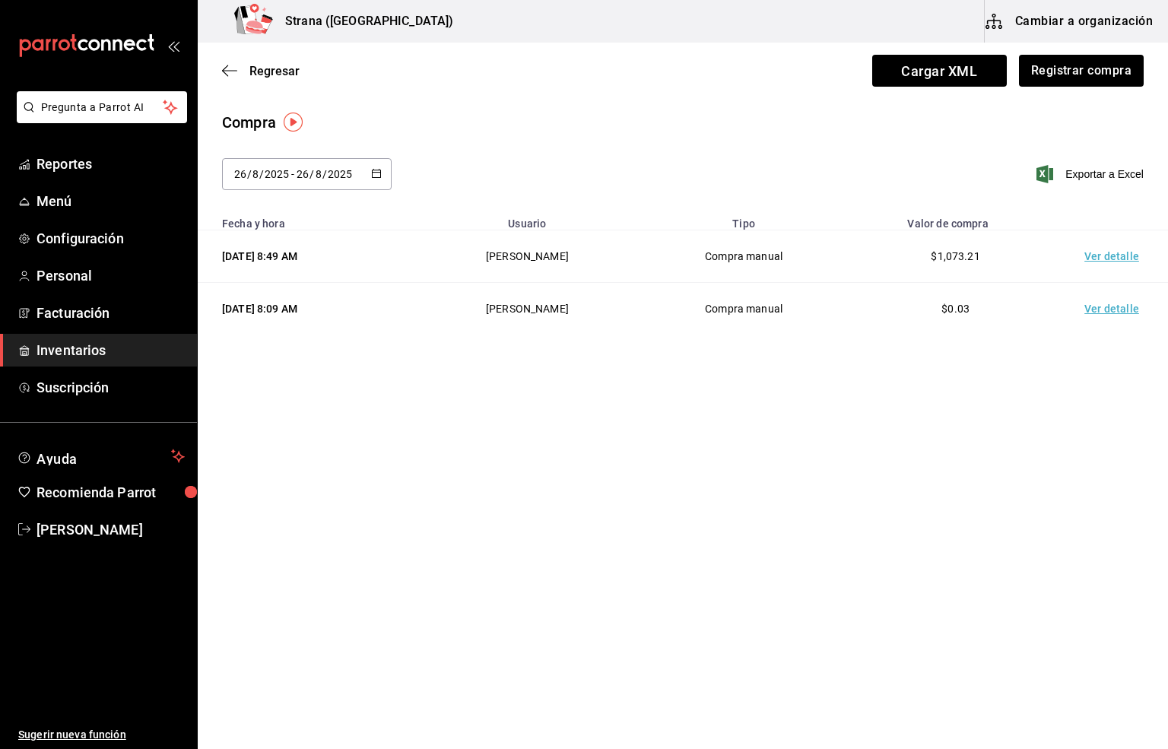
click at [1114, 260] on td "Ver detalle" at bounding box center [1114, 256] width 106 height 52
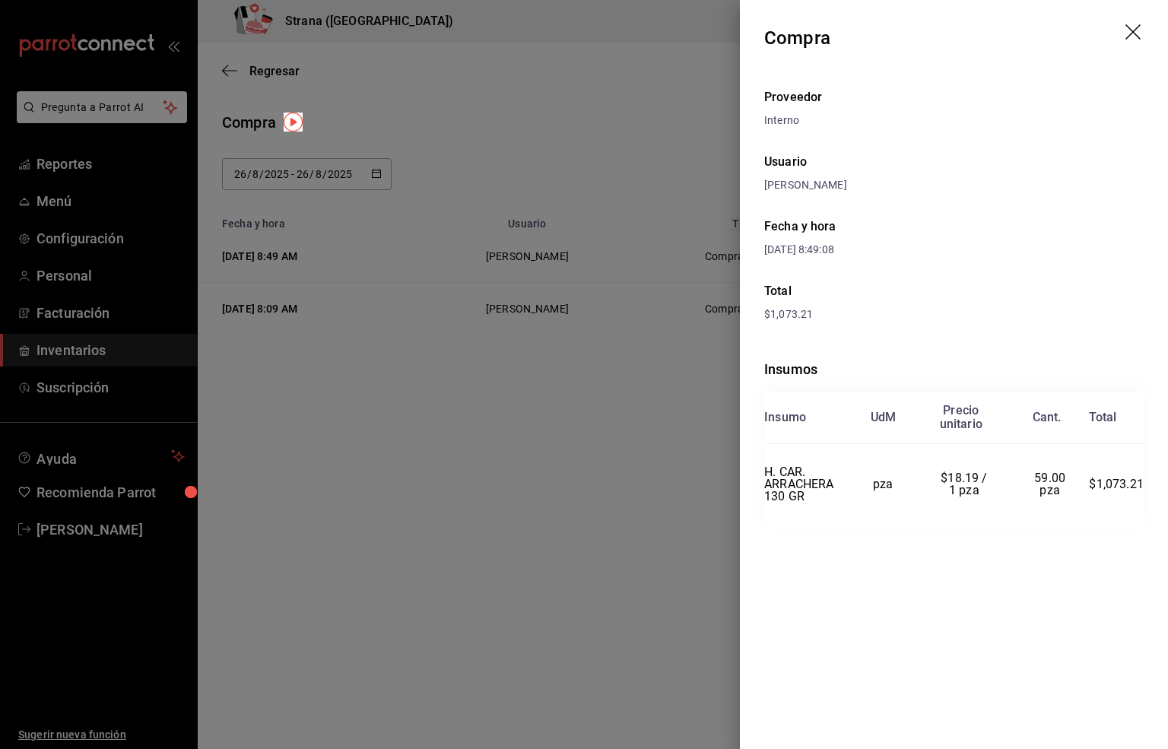
click at [1136, 26] on icon "drag" at bounding box center [1134, 33] width 18 height 18
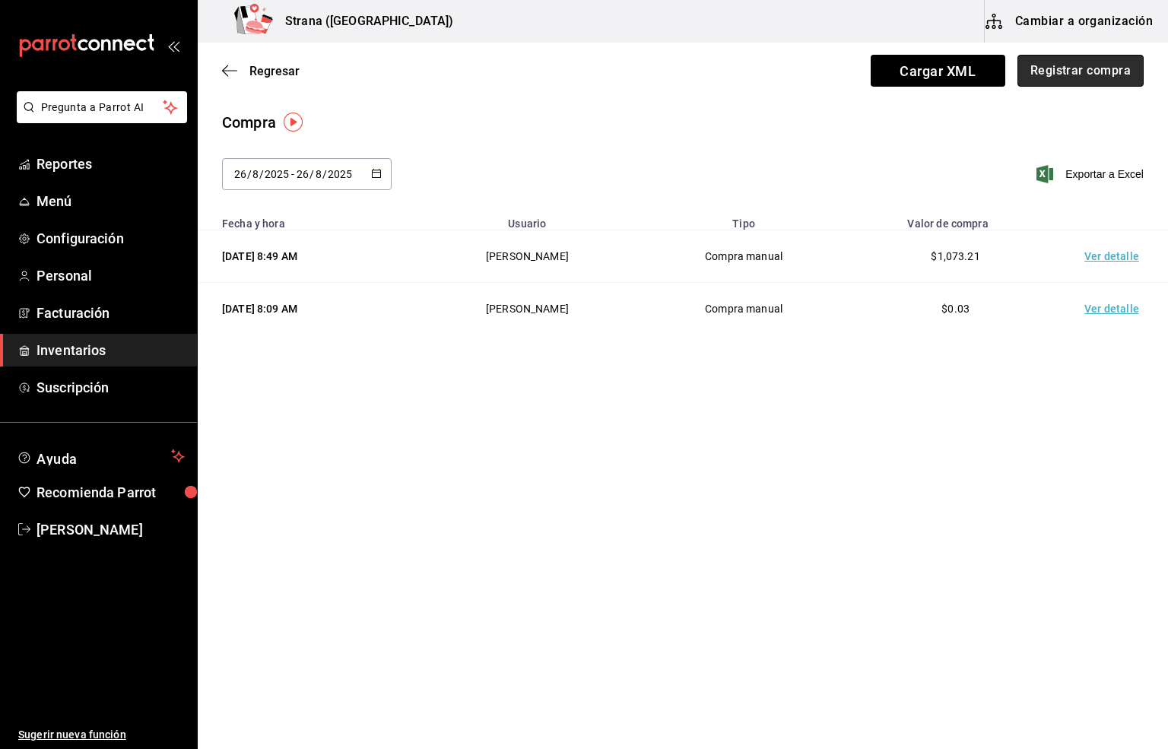
click at [1065, 74] on button "Registrar compra" at bounding box center [1080, 71] width 126 height 32
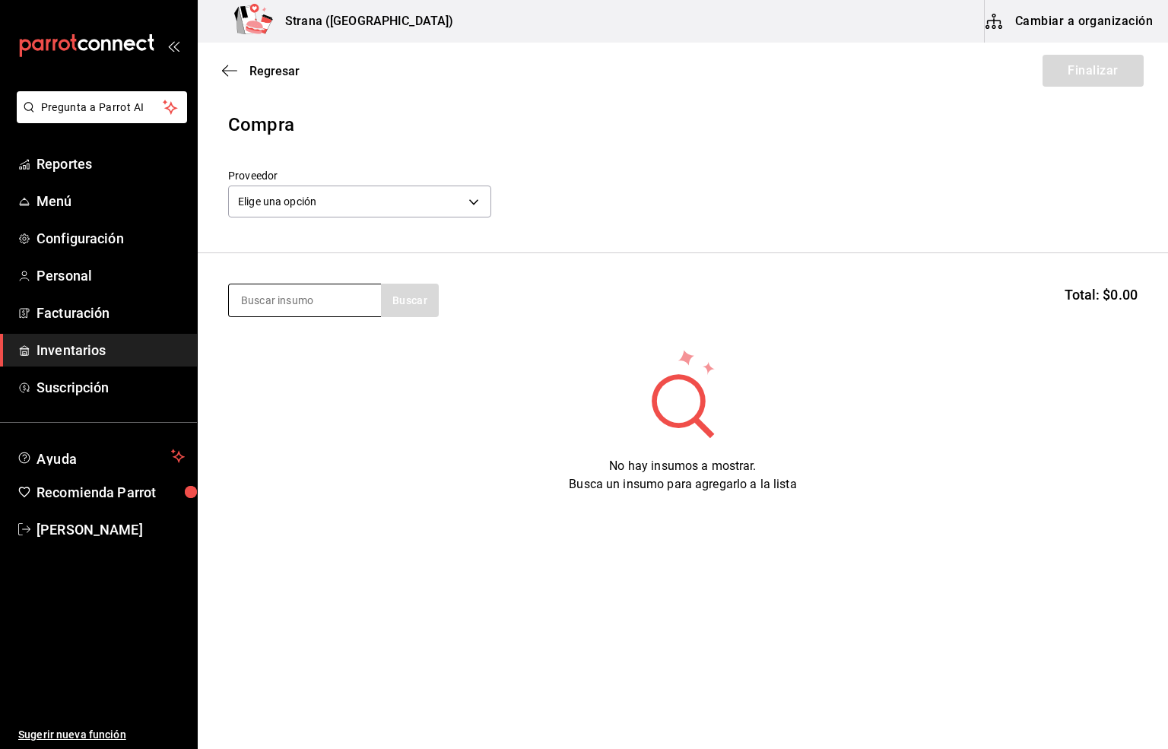
click at [284, 310] on input at bounding box center [305, 300] width 152 height 32
type input "molid"
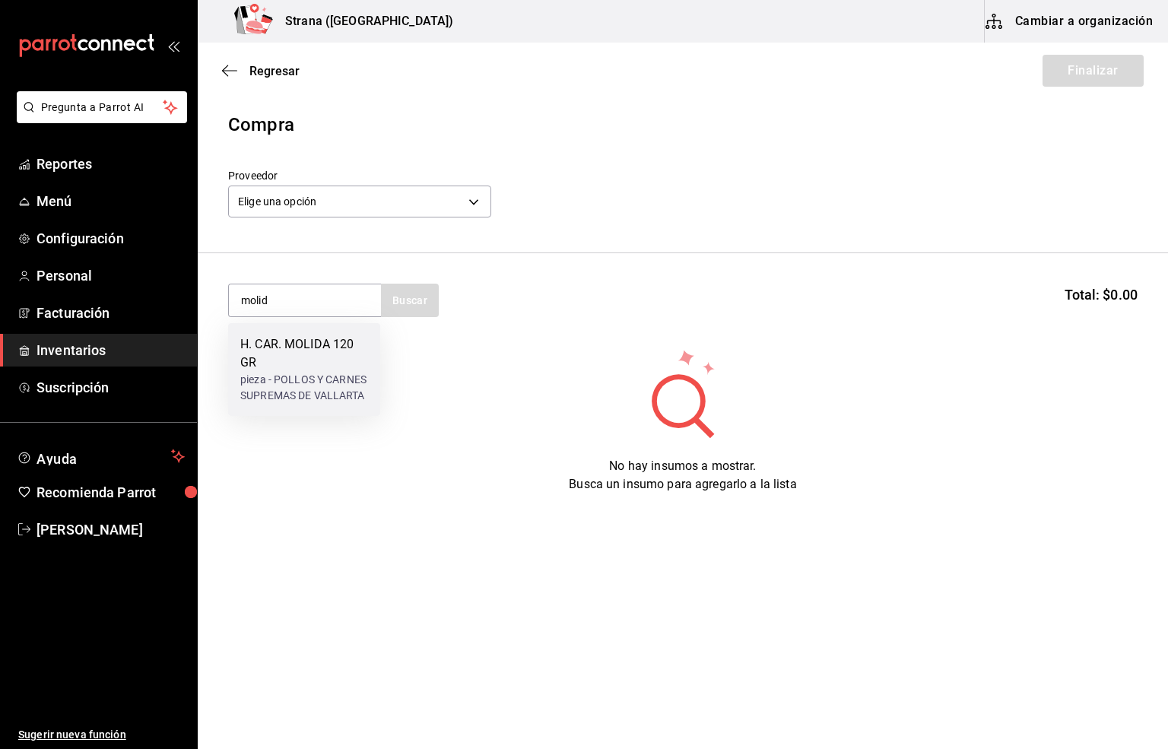
click at [306, 341] on div "H. CAR. MOLIDA 120 GR" at bounding box center [304, 353] width 128 height 36
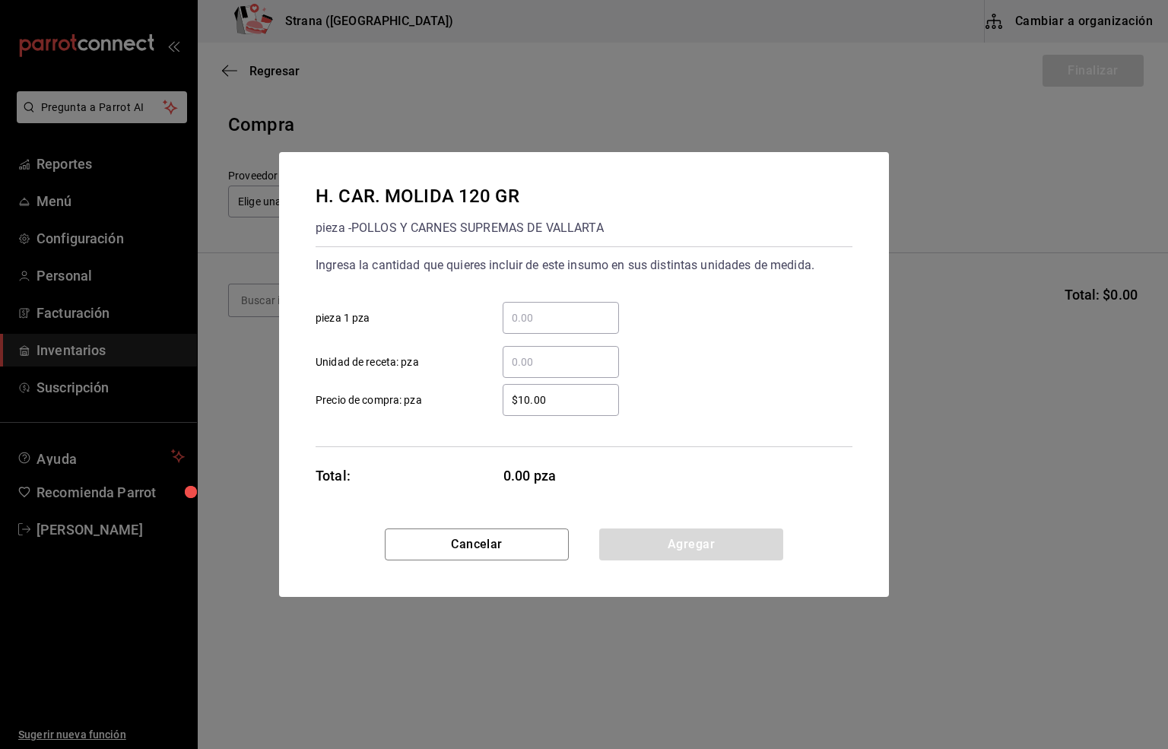
click at [531, 363] on input "​ Unidad de receta: pza" at bounding box center [560, 362] width 116 height 18
type input "17"
drag, startPoint x: 575, startPoint y: 409, endPoint x: 481, endPoint y: 411, distance: 93.5
click at [481, 411] on div "$10.00 ​" at bounding box center [548, 400] width 141 height 32
click at [708, 393] on div "$10.00 ​ Precio de compra: pza" at bounding box center [577, 394] width 549 height 44
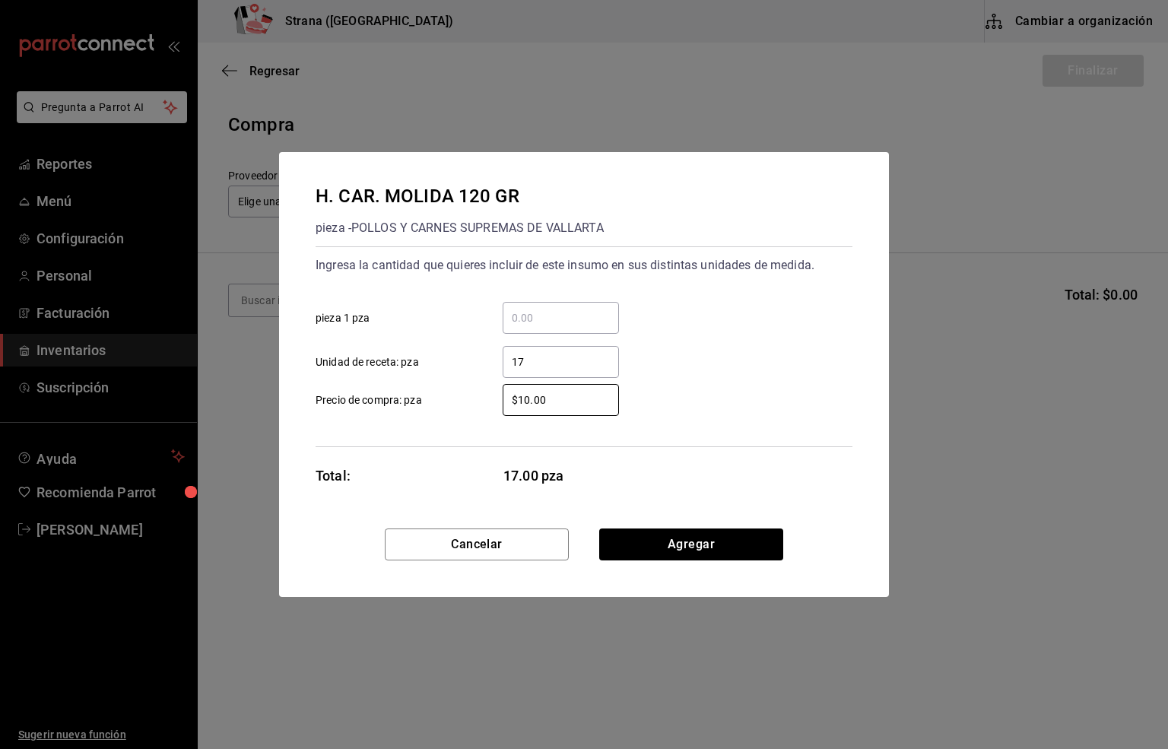
drag, startPoint x: 563, startPoint y: 404, endPoint x: 493, endPoint y: 409, distance: 70.8
click at [493, 409] on div "$10.00 ​" at bounding box center [548, 400] width 141 height 32
type input "$16.26"
click at [712, 546] on button "Agregar" at bounding box center [691, 544] width 184 height 32
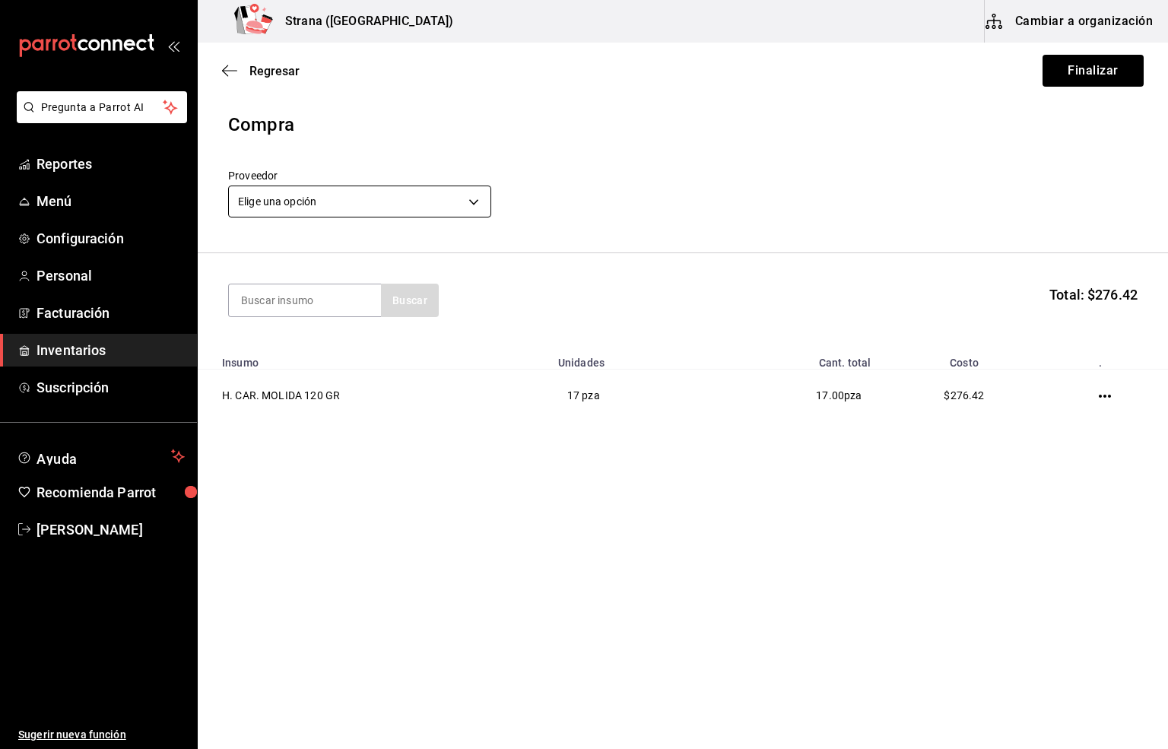
click at [310, 203] on body "Pregunta a Parrot AI Reportes Menú Configuración Personal Facturación Inventari…" at bounding box center [584, 331] width 1168 height 663
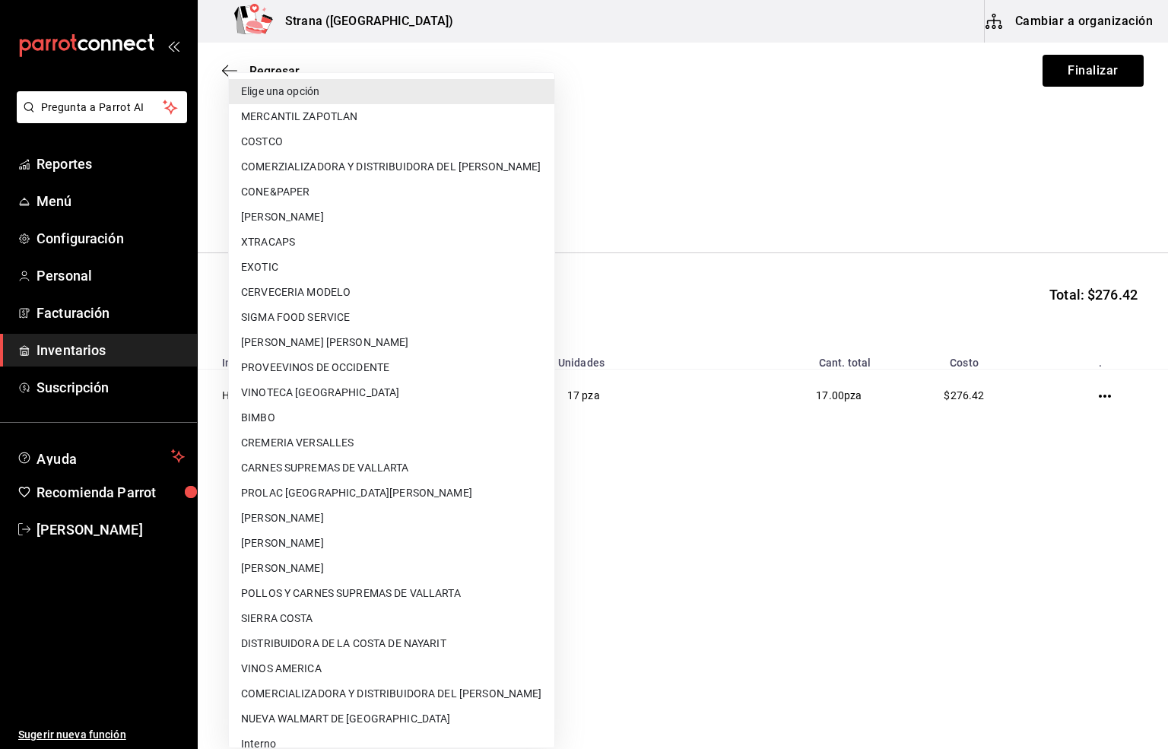
click at [315, 595] on li "POLLOS Y CARNES SUPREMAS DE VALLARTA" at bounding box center [391, 593] width 325 height 25
type input "04e45765-e004-44a6-bf92-5301eaac514c"
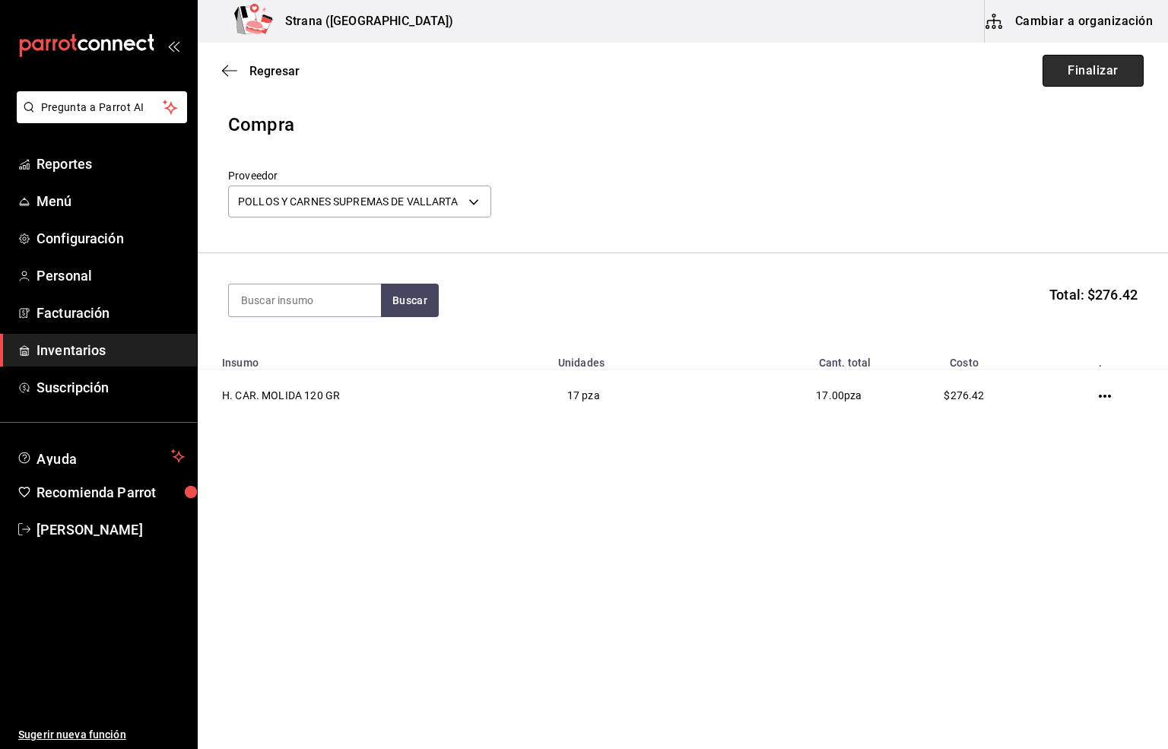
click at [1073, 67] on button "Finalizar" at bounding box center [1092, 71] width 101 height 32
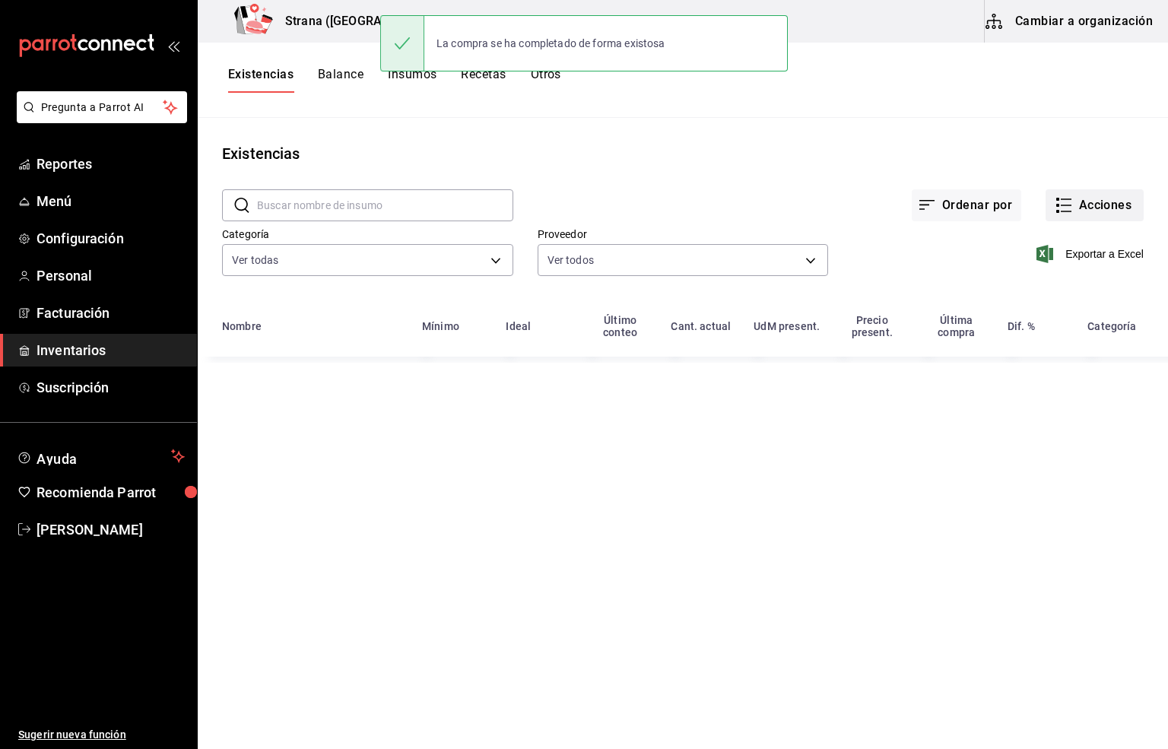
click at [1083, 205] on button "Acciones" at bounding box center [1094, 205] width 98 height 32
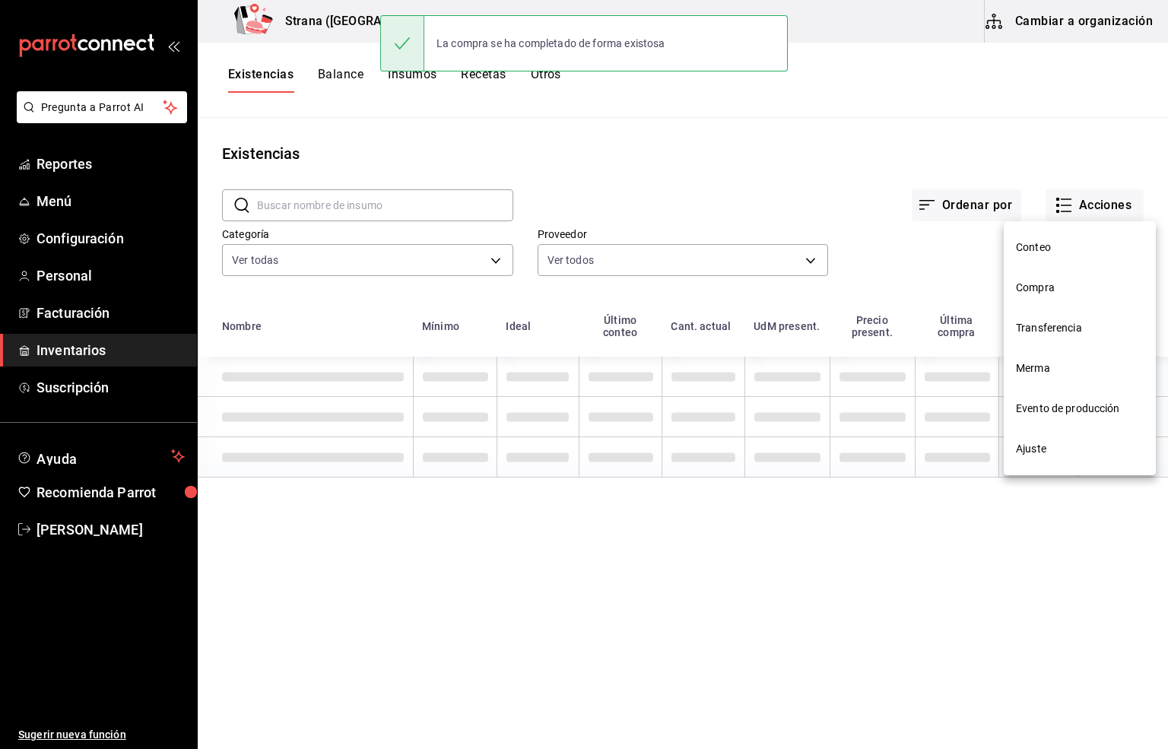
click at [1038, 285] on span "Compra" at bounding box center [1080, 288] width 128 height 16
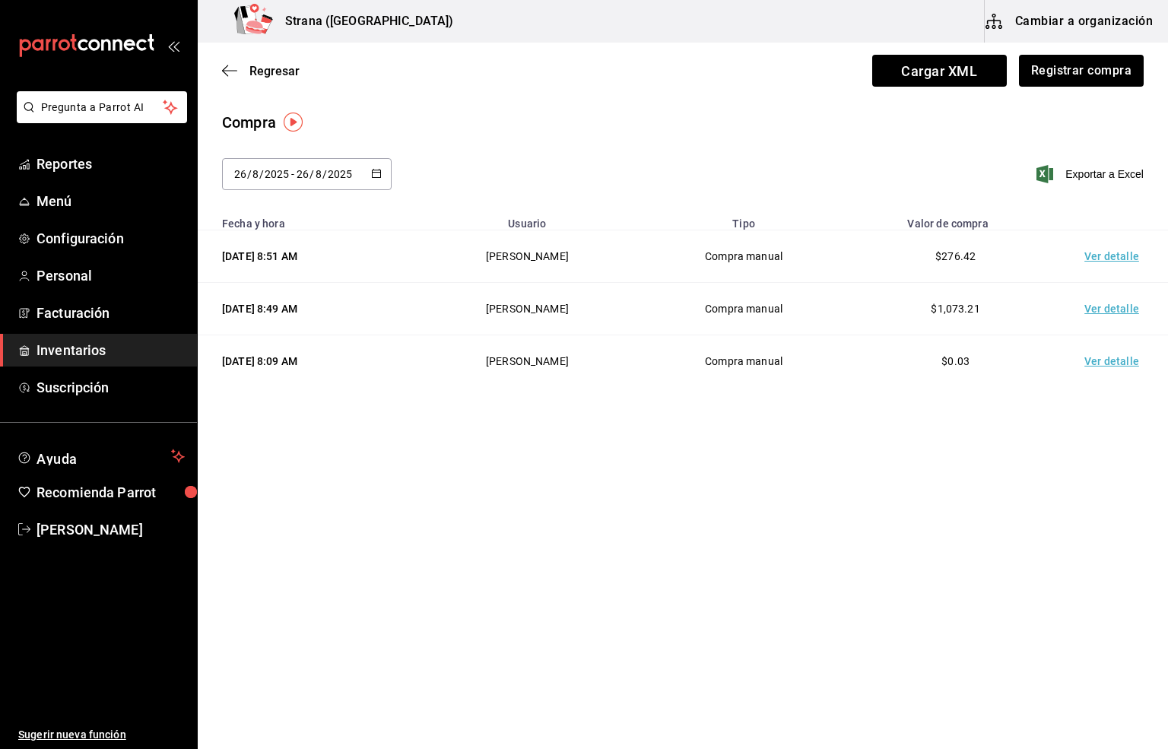
click at [1106, 258] on td "Ver detalle" at bounding box center [1114, 256] width 106 height 52
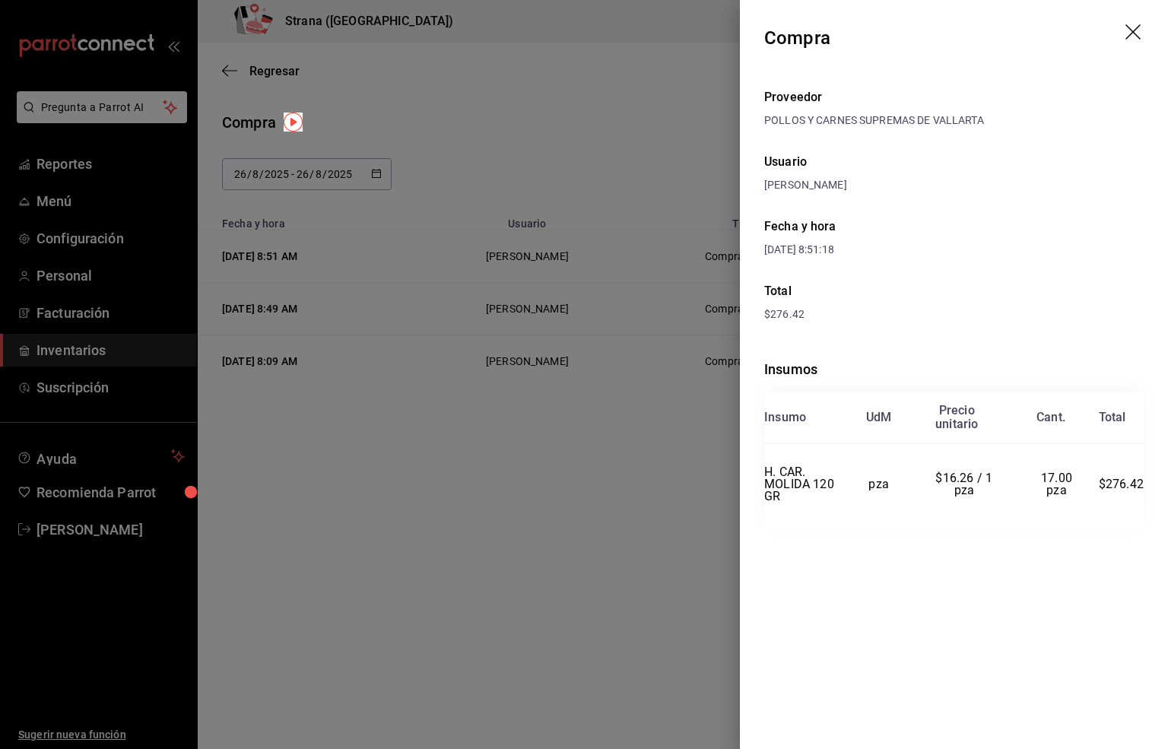
click at [1134, 28] on icon "drag" at bounding box center [1134, 33] width 18 height 18
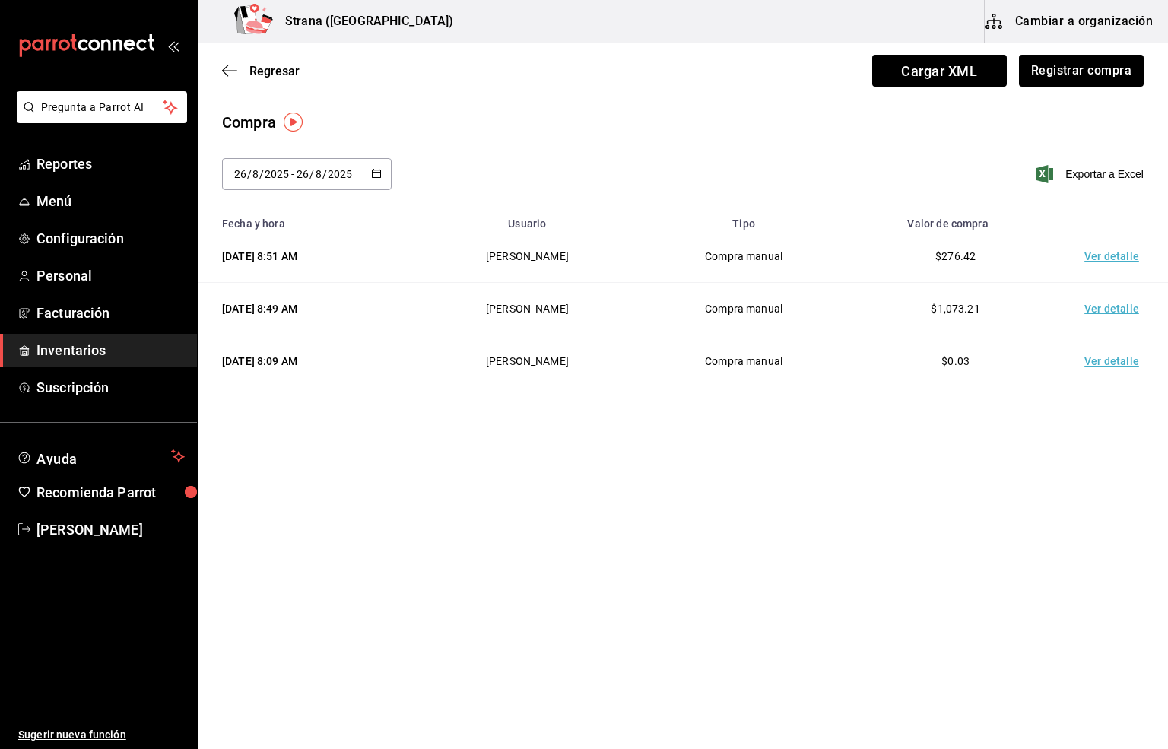
click at [262, 62] on div "Regresar Cargar XML Registrar compra" at bounding box center [683, 71] width 970 height 56
click at [258, 71] on span "Regresar" at bounding box center [274, 71] width 50 height 14
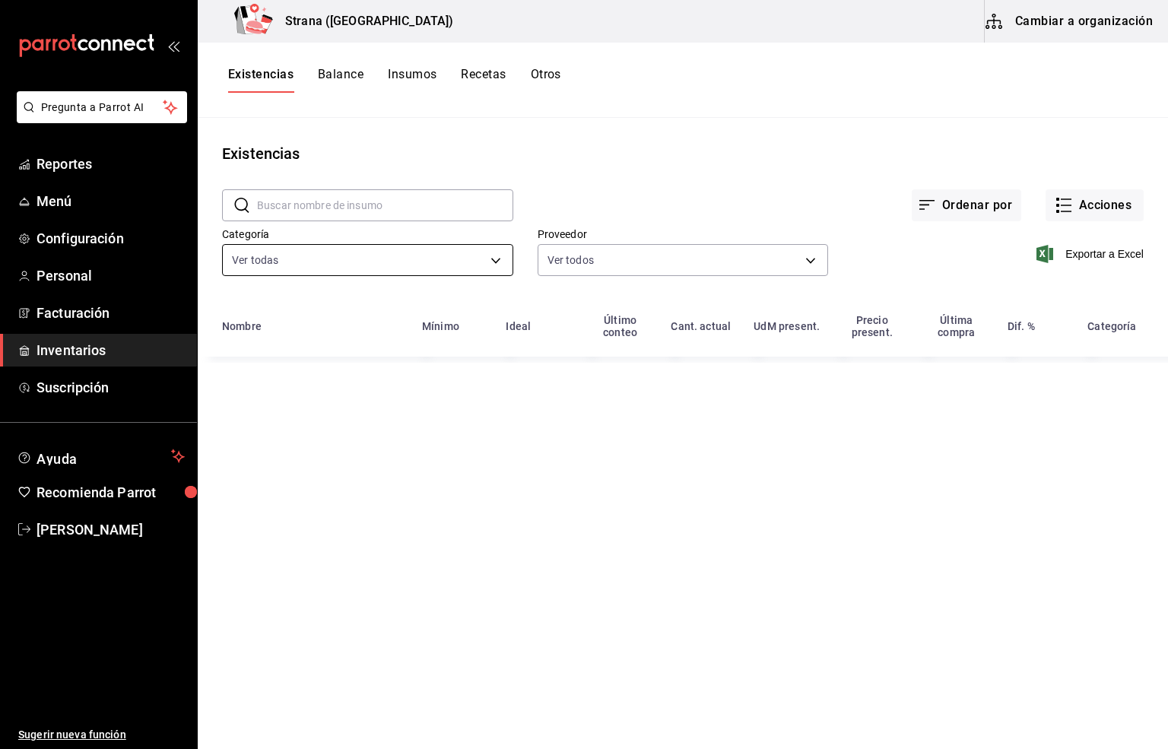
click at [301, 254] on body "Pregunta a Parrot AI Reportes Menú Configuración Personal Facturación Inventari…" at bounding box center [584, 369] width 1168 height 738
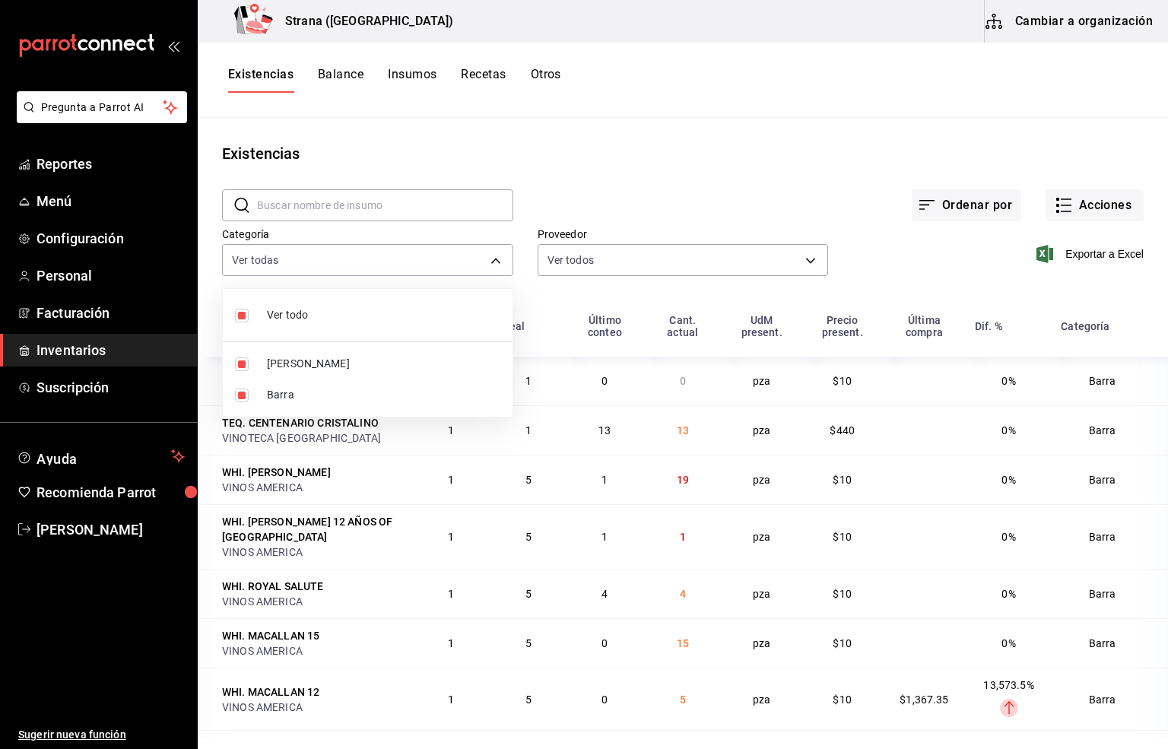
click at [265, 398] on li "Barra" at bounding box center [368, 394] width 290 height 31
type input "b11263f3-316c-490f-b5ca-428fcbb9defe"
checkbox input "false"
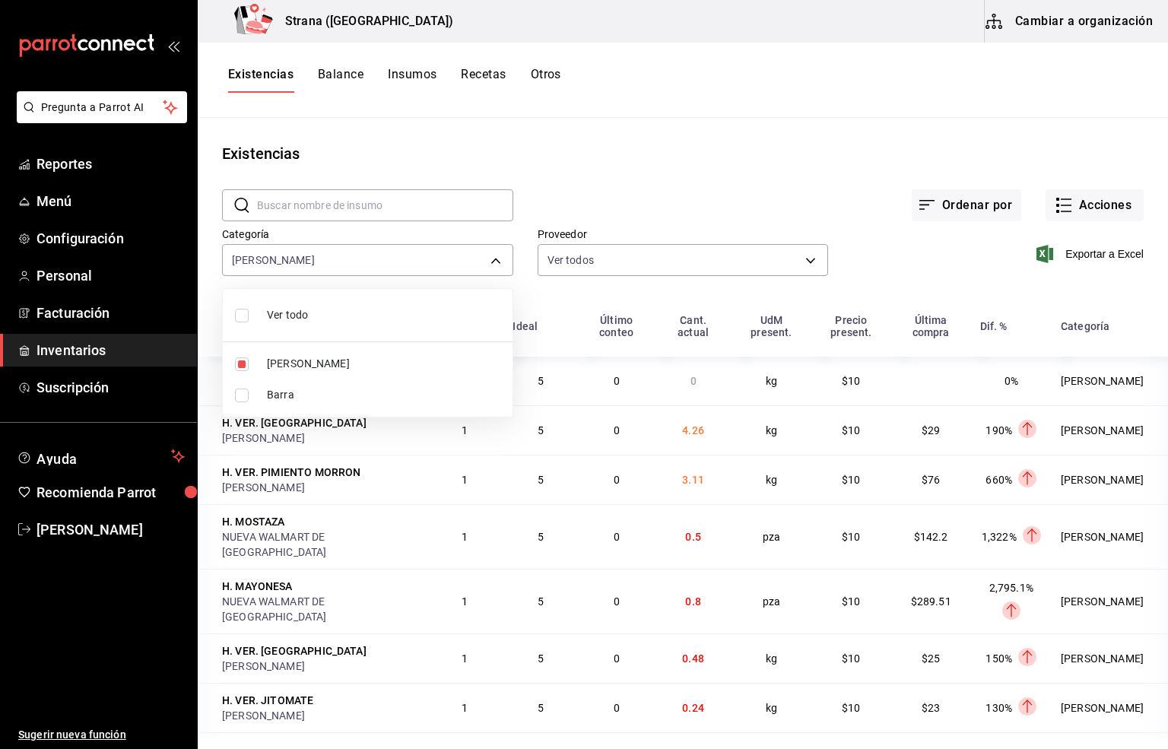
click at [274, 81] on div at bounding box center [584, 374] width 1168 height 749
click at [1063, 256] on span "Exportar a Excel" at bounding box center [1091, 254] width 104 height 18
drag, startPoint x: 579, startPoint y: 675, endPoint x: 593, endPoint y: 675, distance: 13.7
click at [593, 683] on td "0" at bounding box center [617, 707] width 78 height 49
